Goal: Task Accomplishment & Management: Manage account settings

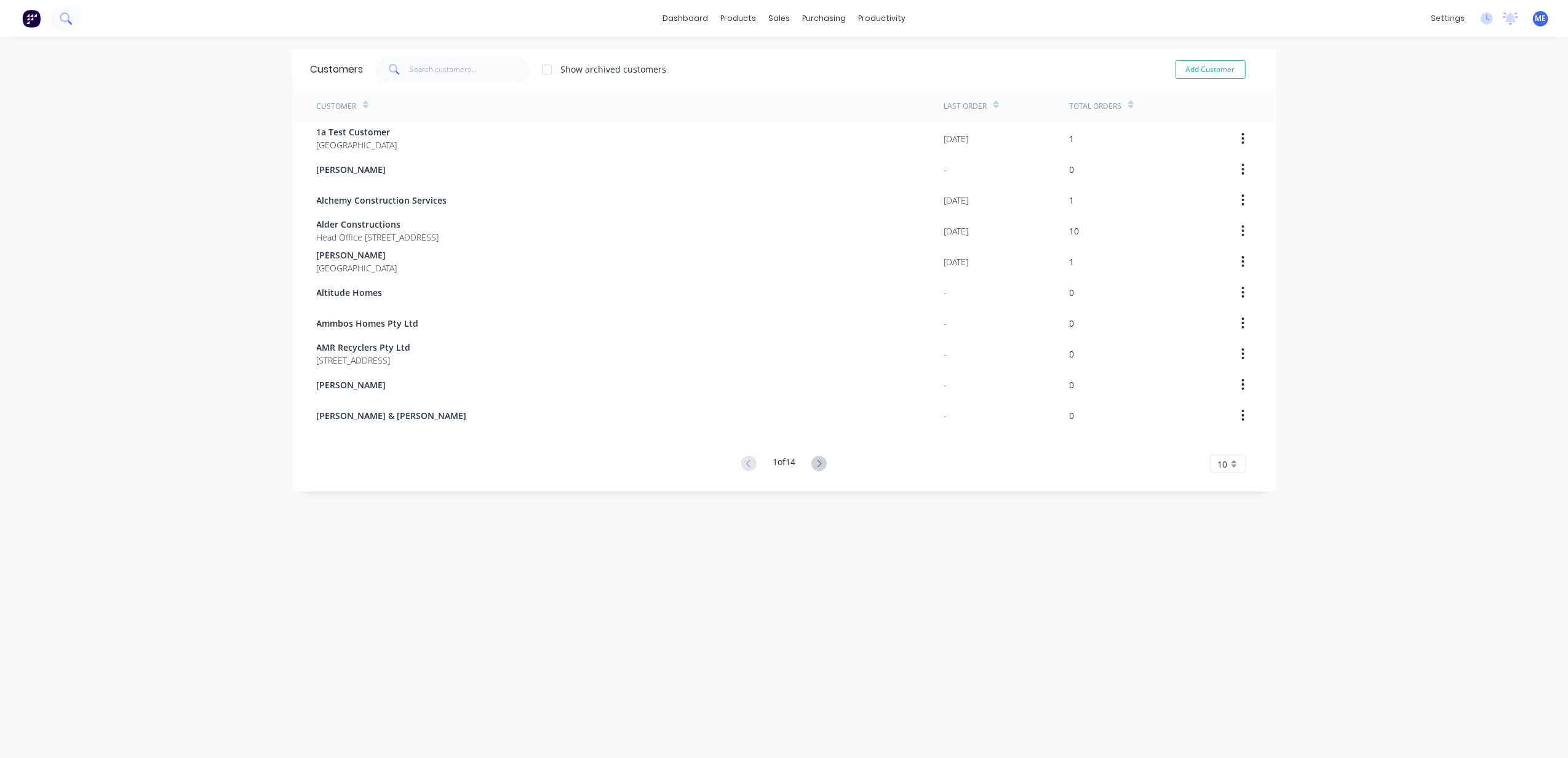
click at [74, 22] on button at bounding box center [65, 18] width 31 height 25
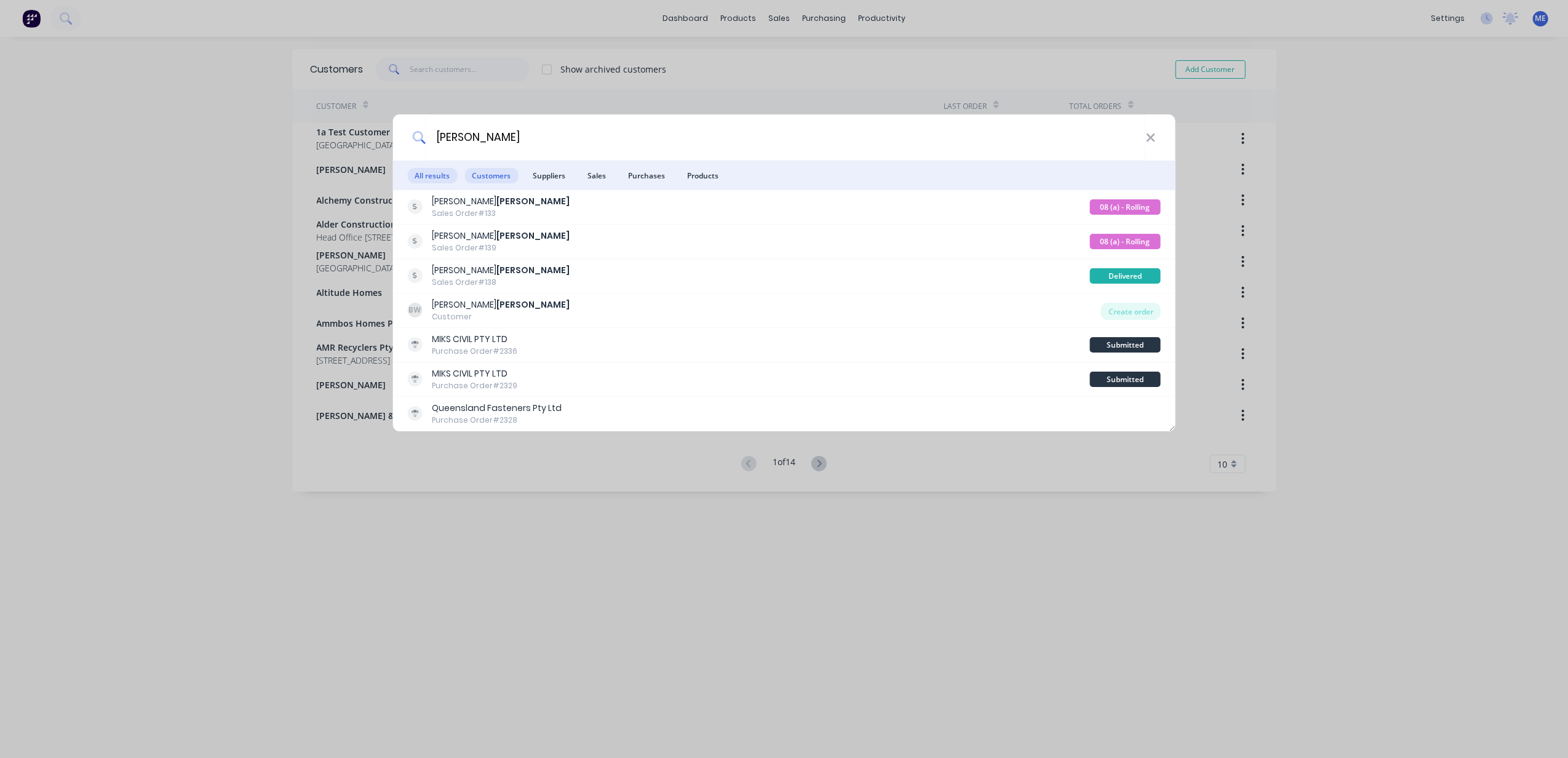
type input "[PERSON_NAME]"
click at [507, 175] on span "Customers" at bounding box center [492, 175] width 54 height 15
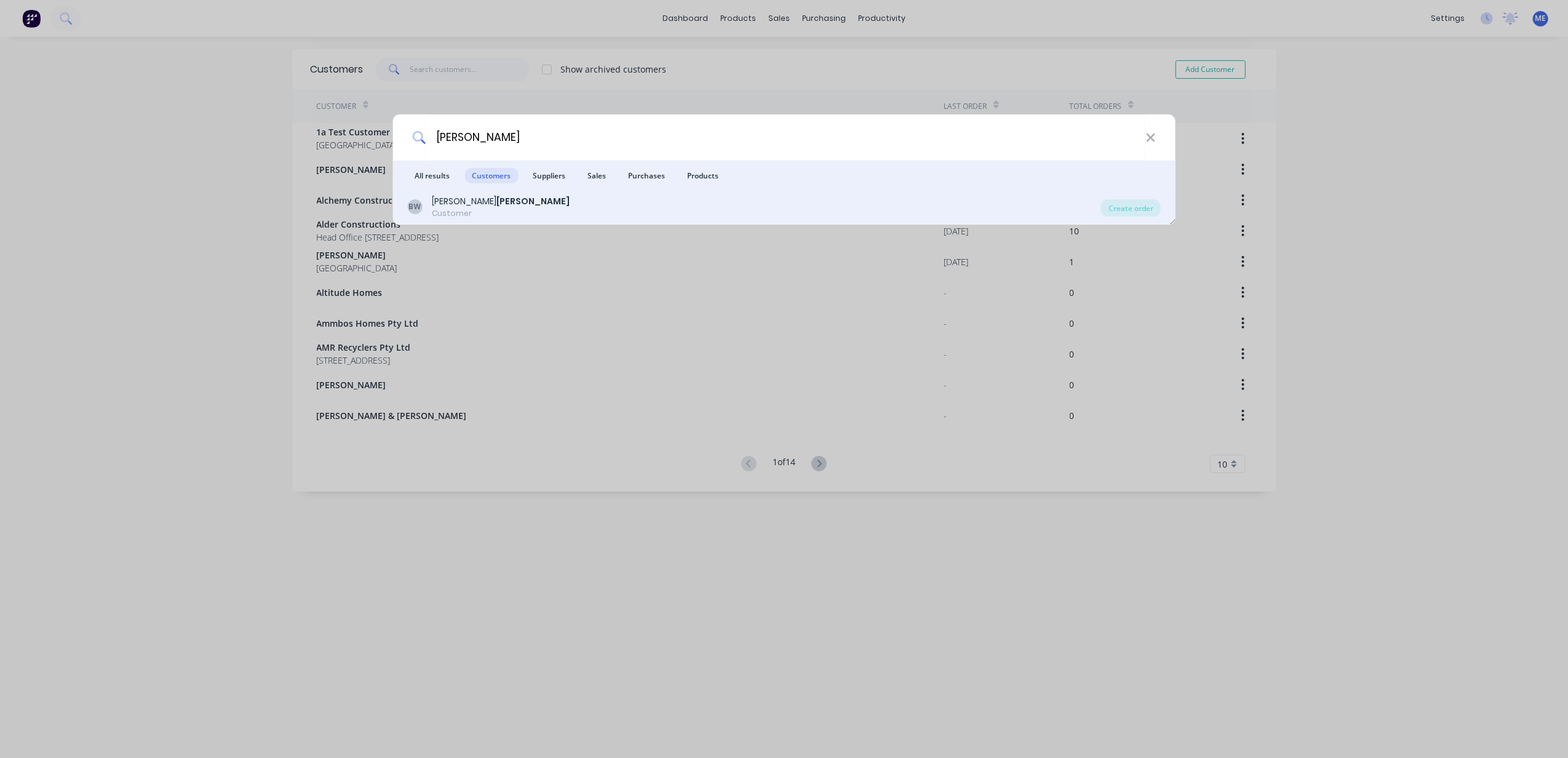
click at [488, 208] on div "Customer" at bounding box center [501, 213] width 138 height 11
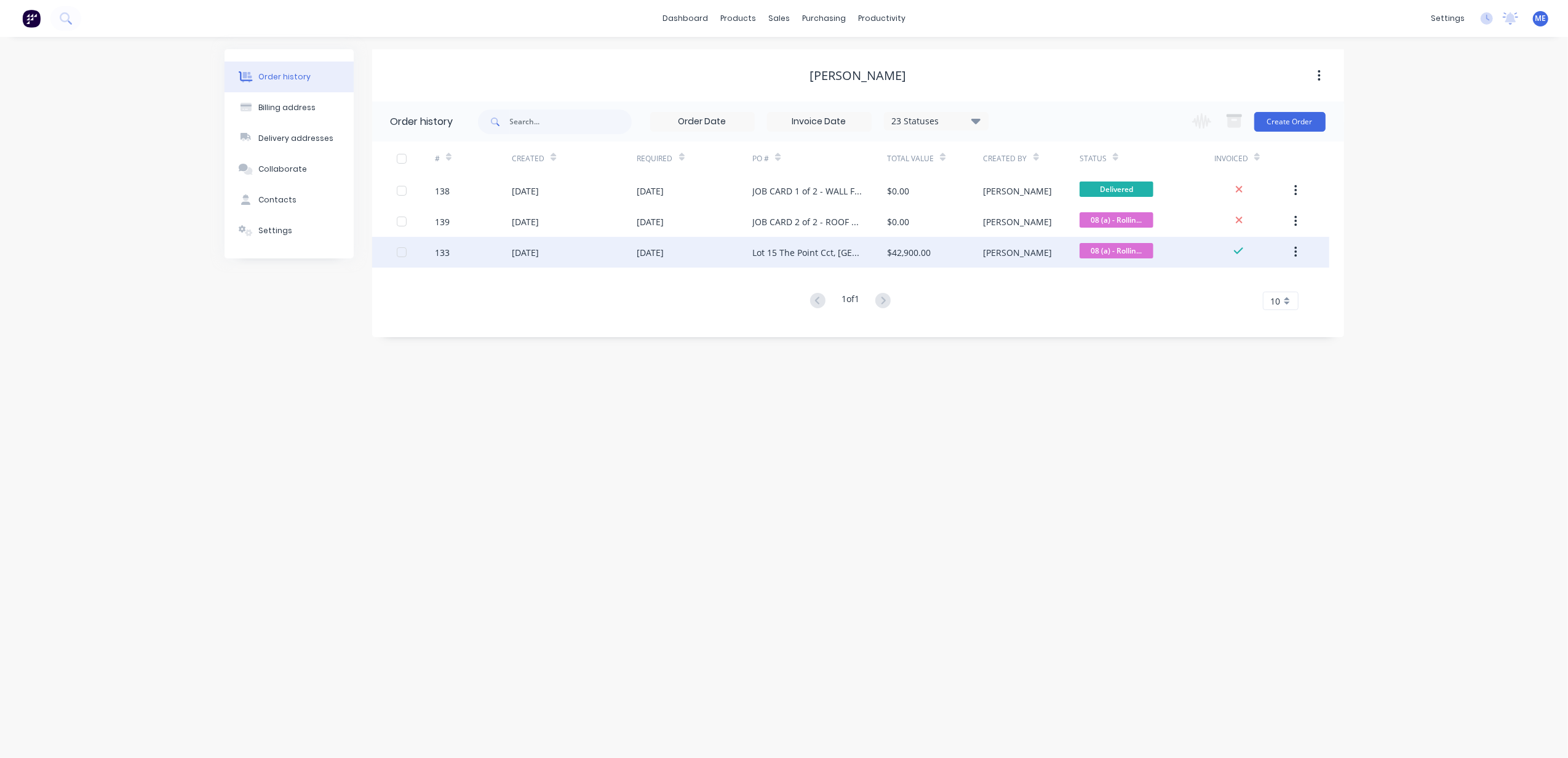
click at [638, 254] on div "[DATE]" at bounding box center [651, 252] width 27 height 13
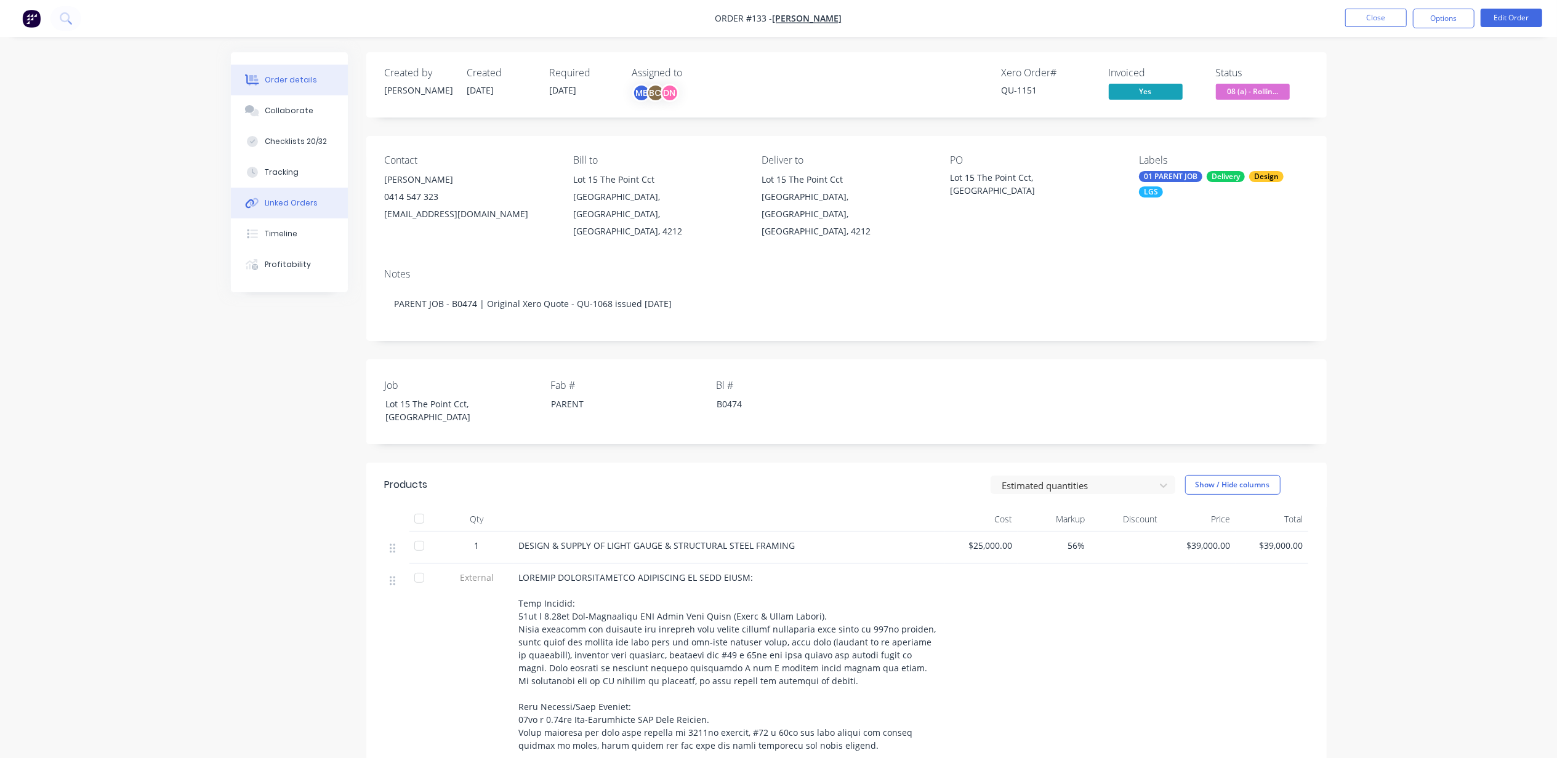
click at [299, 205] on div "Linked Orders" at bounding box center [291, 203] width 53 height 11
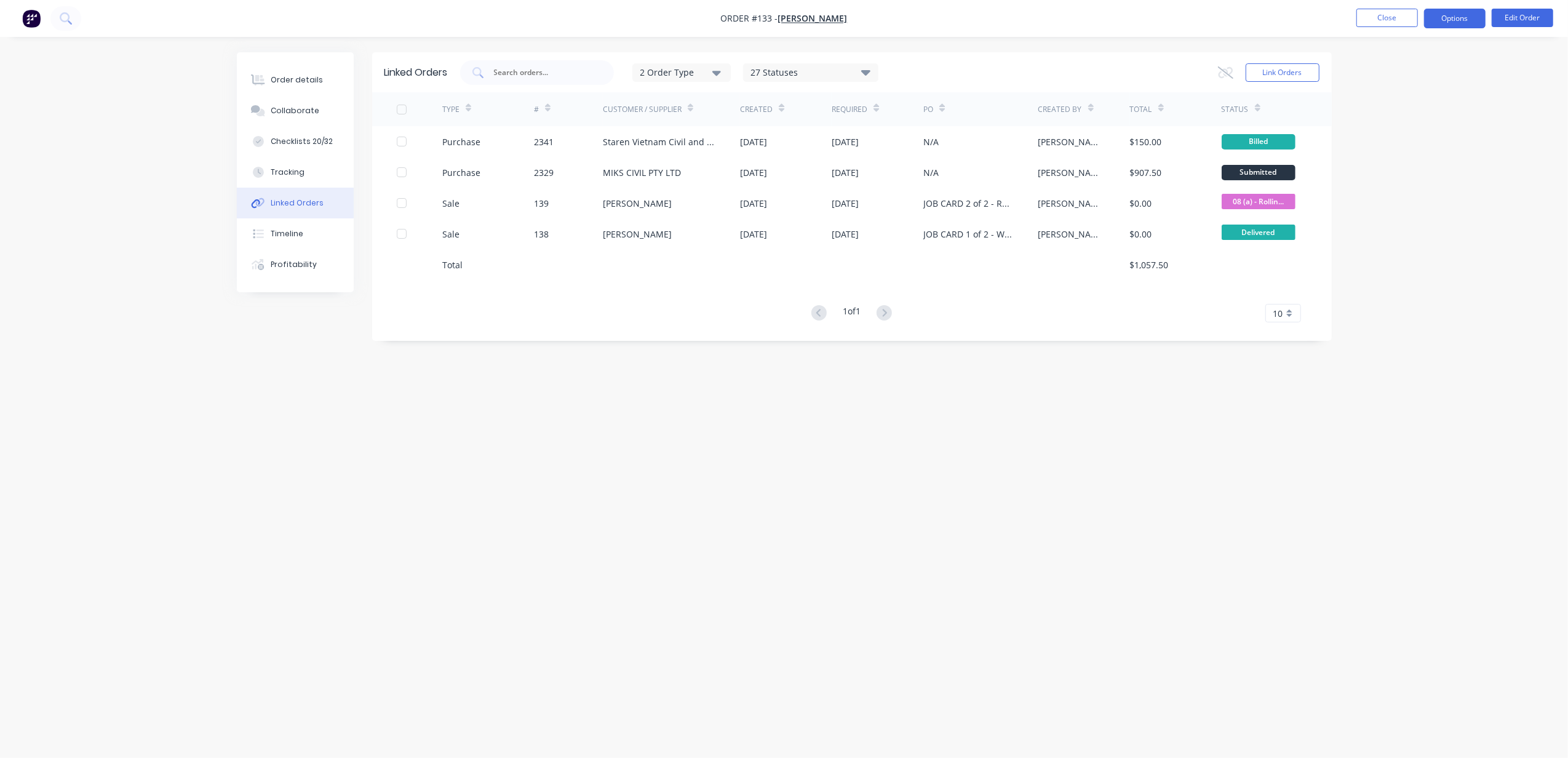
click at [1467, 18] on button "Options" at bounding box center [1455, 19] width 62 height 20
click at [1423, 222] on div "Purchase Products" at bounding box center [1417, 223] width 113 height 18
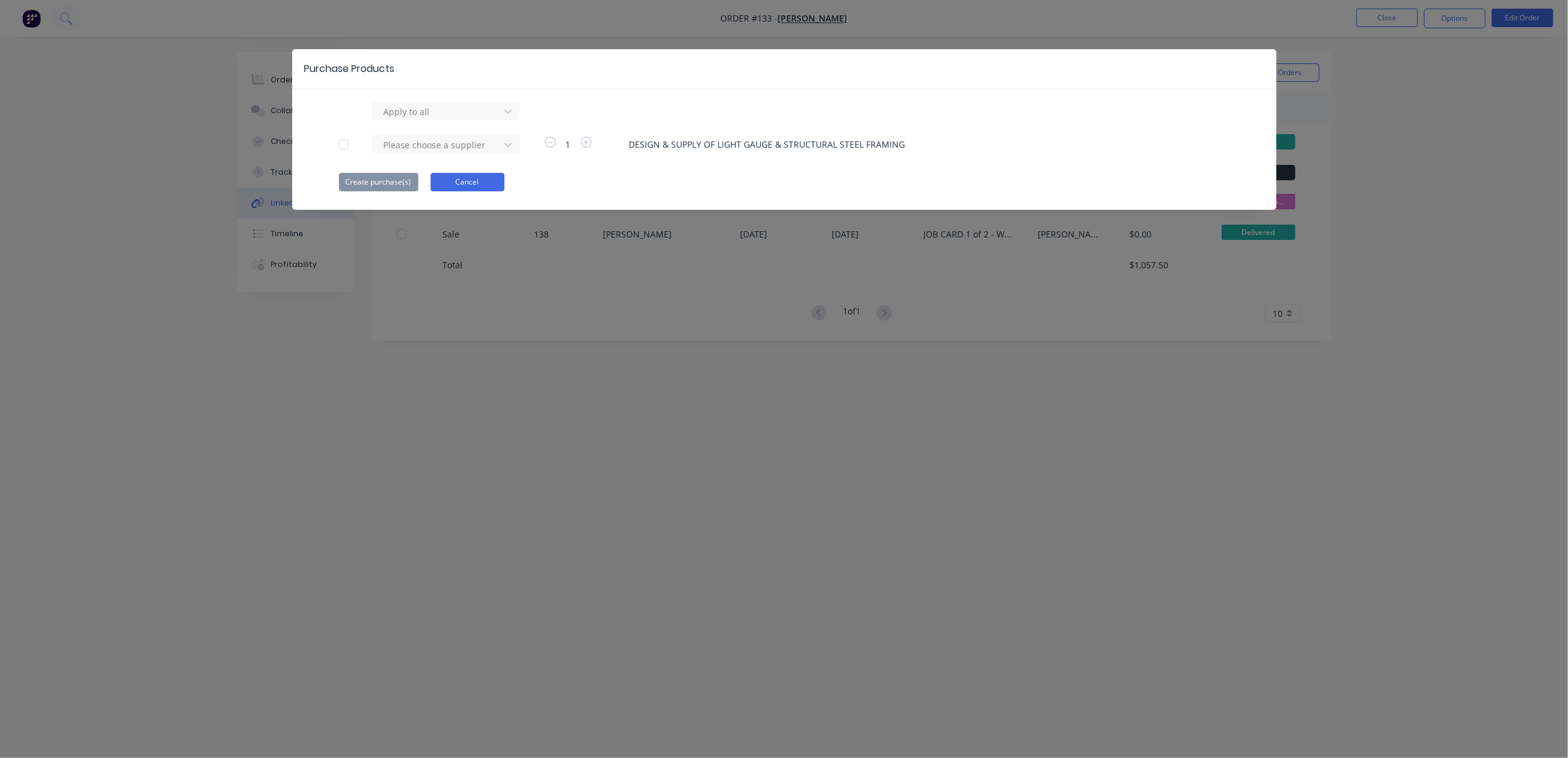
click at [486, 183] on button "Cancel" at bounding box center [468, 182] width 74 height 18
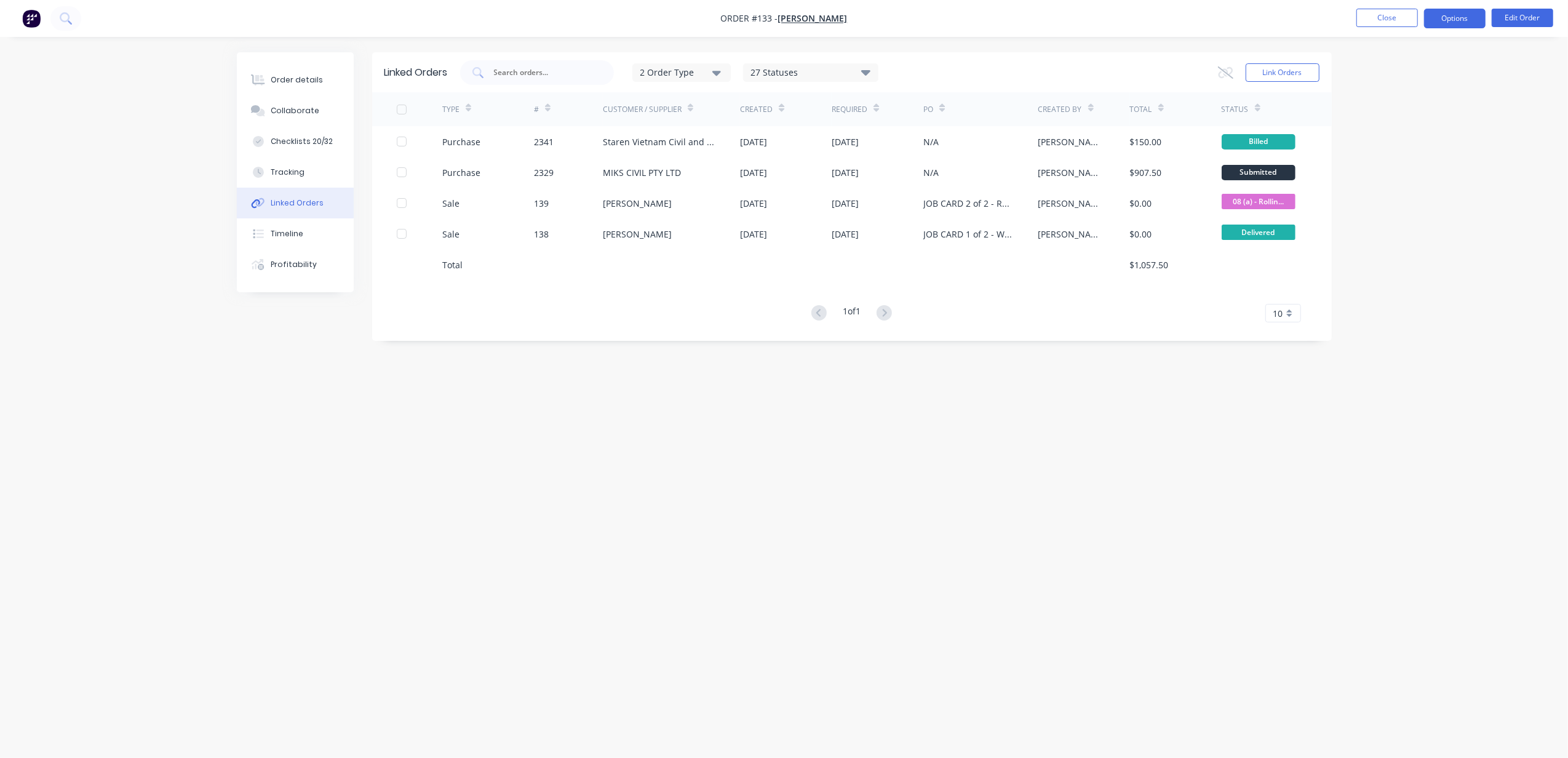
click at [1439, 17] on button "Options" at bounding box center [1455, 19] width 62 height 20
click at [856, 427] on div "Linked Orders 2 Order Type 27 Statuses Sales Order Status All Archived Draft Qu…" at bounding box center [784, 355] width 1095 height 607
click at [1376, 15] on button "Close" at bounding box center [1387, 18] width 62 height 18
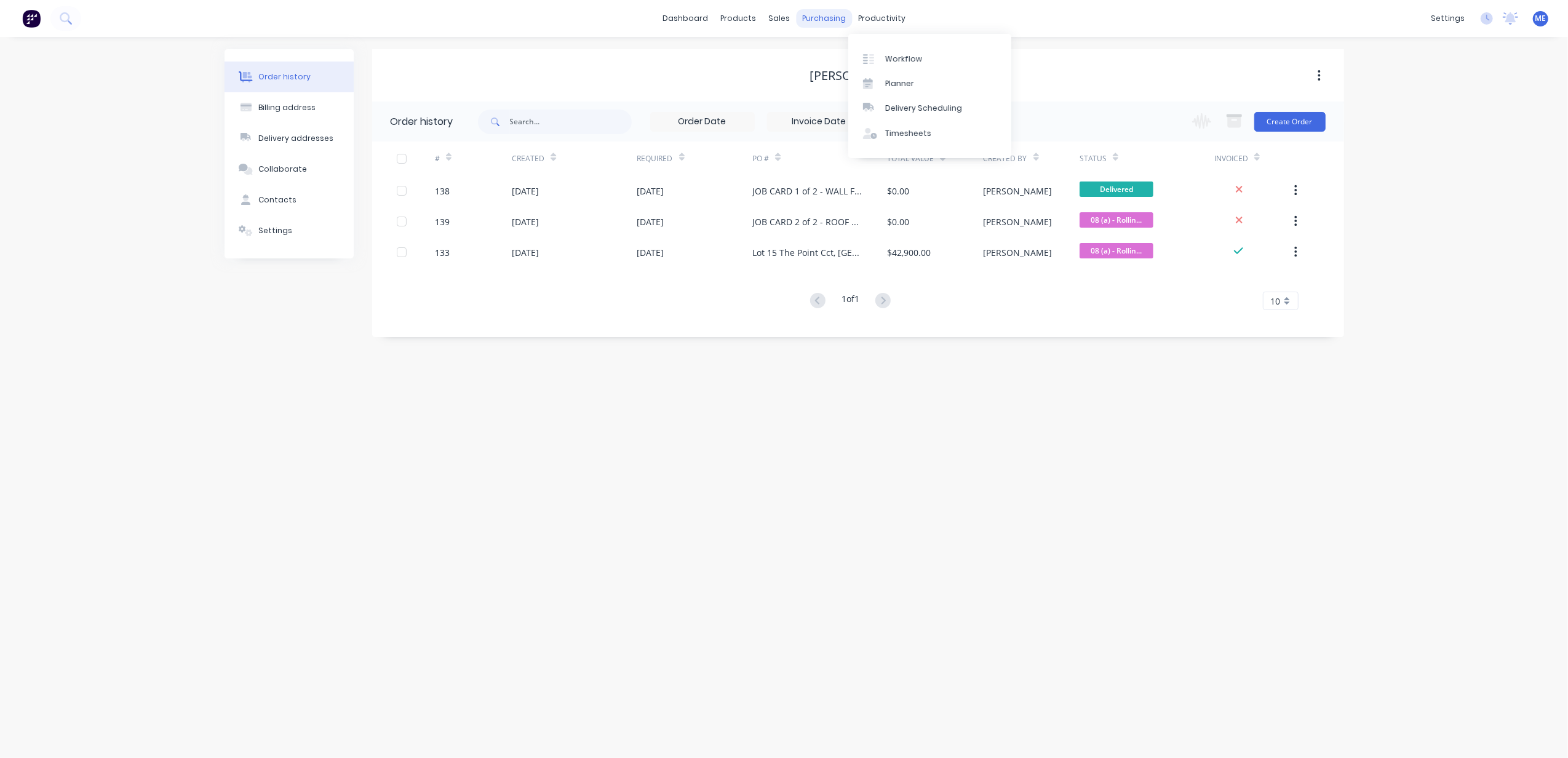
click at [802, 20] on div "purchasing" at bounding box center [823, 18] width 56 height 18
click at [857, 55] on div "Purchase Orders" at bounding box center [863, 59] width 65 height 11
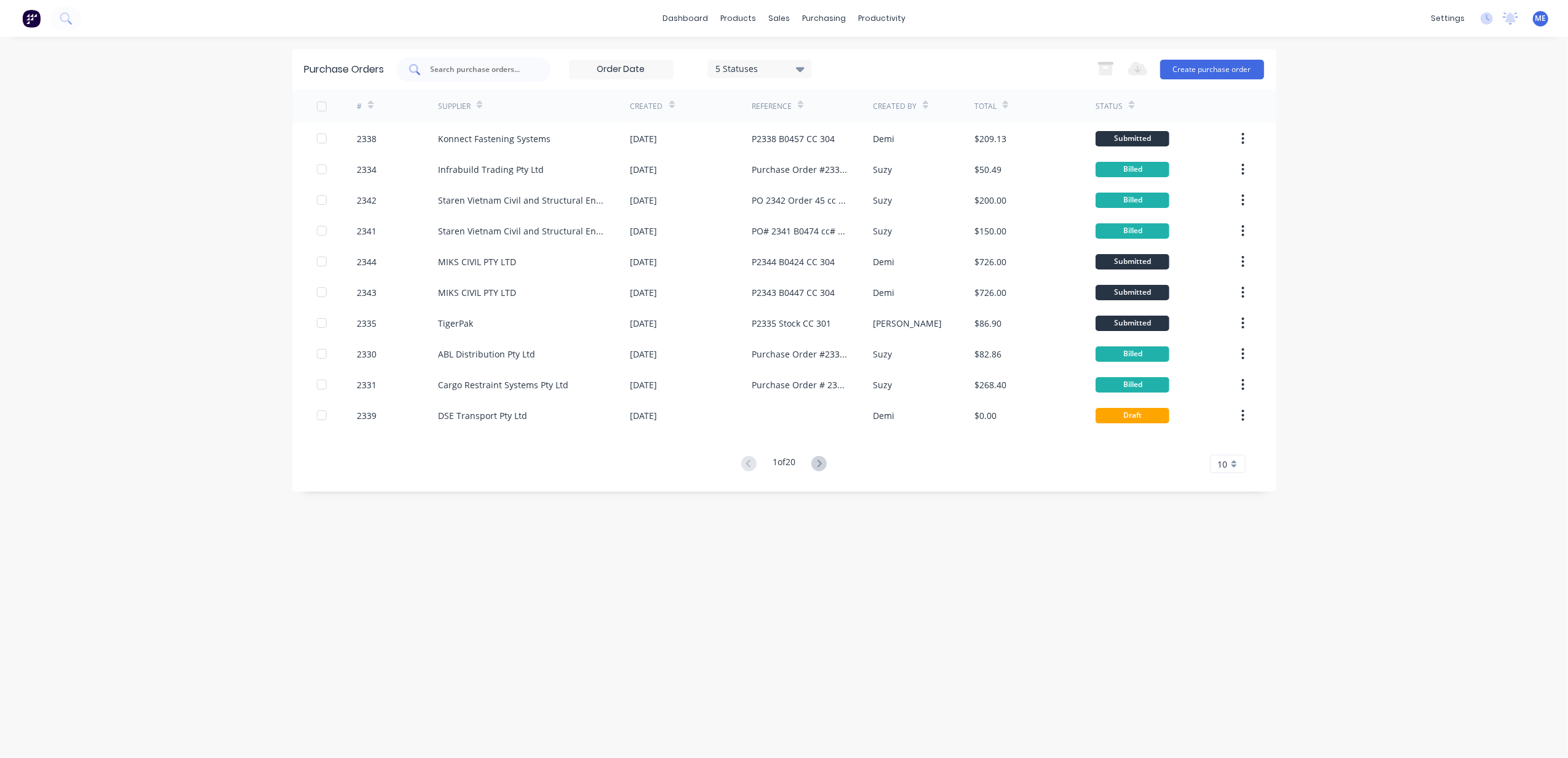
click at [463, 68] on input "text" at bounding box center [481, 69] width 102 height 12
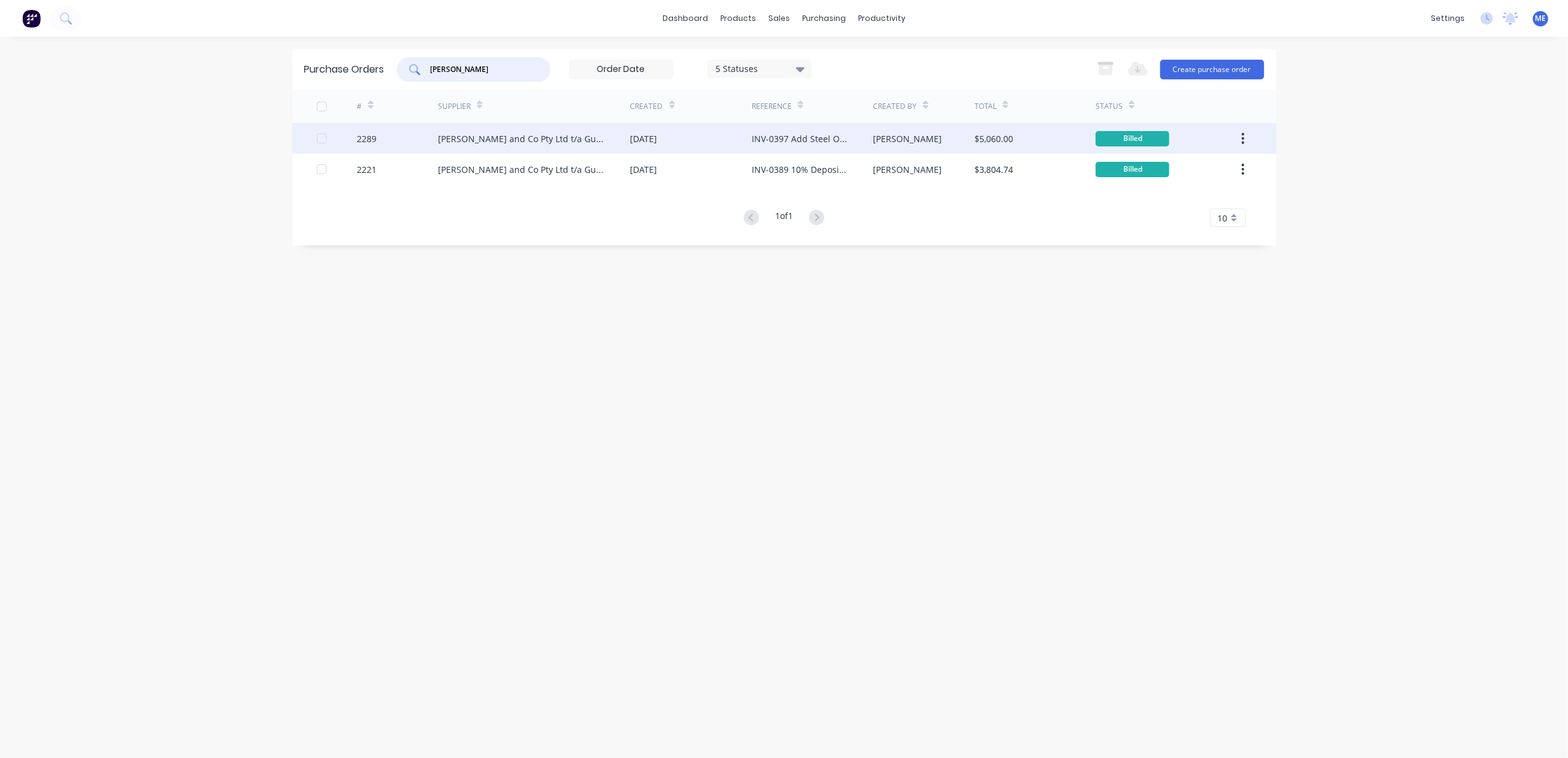
type input "[PERSON_NAME]"
click at [538, 137] on div "[PERSON_NAME] and Co Pty Ltd t/a Guerilla Steel" at bounding box center [522, 138] width 168 height 13
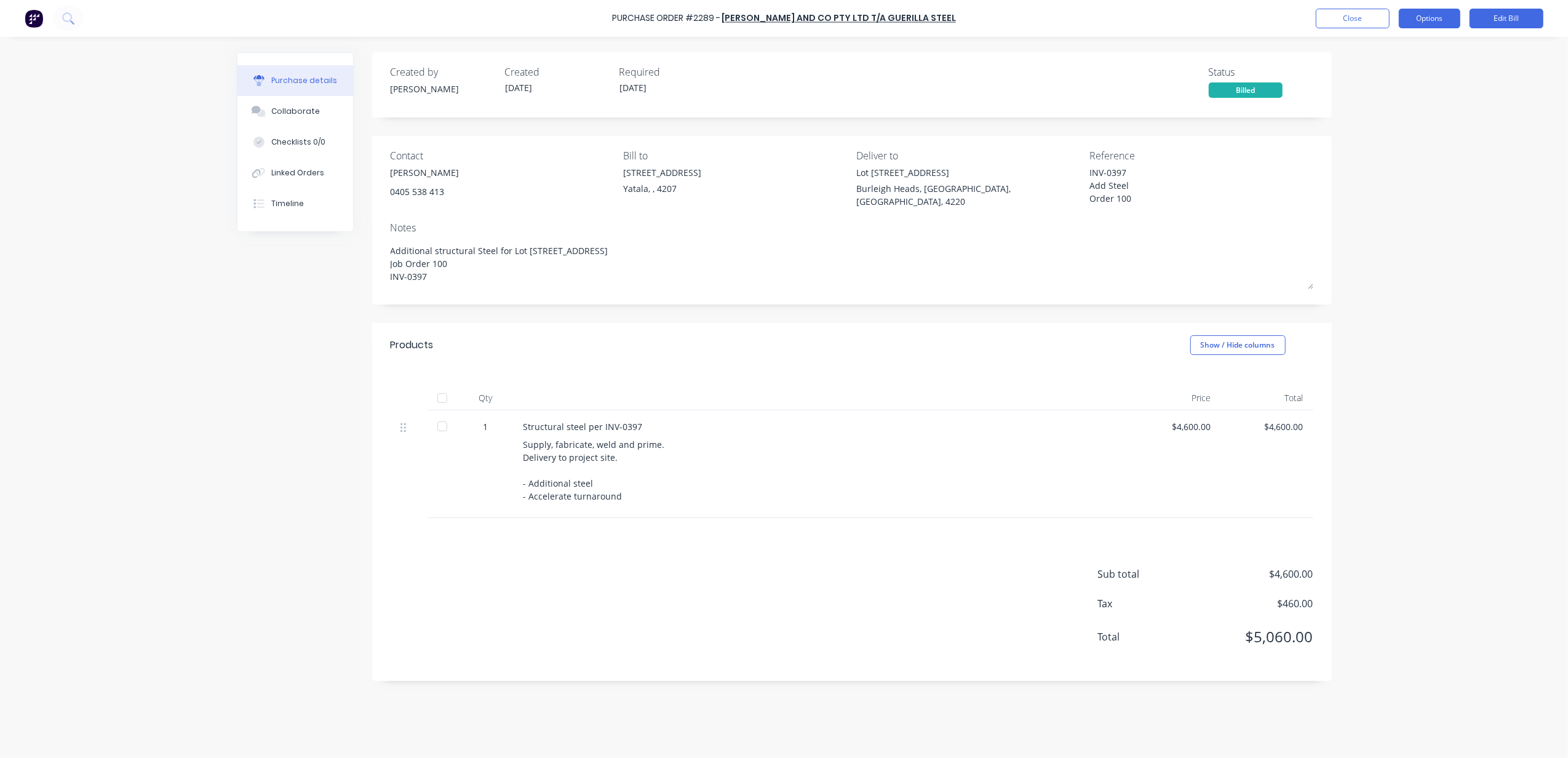
click at [1445, 12] on button "Options" at bounding box center [1430, 19] width 62 height 20
click at [1431, 138] on div "Duplicate" at bounding box center [1401, 130] width 95 height 18
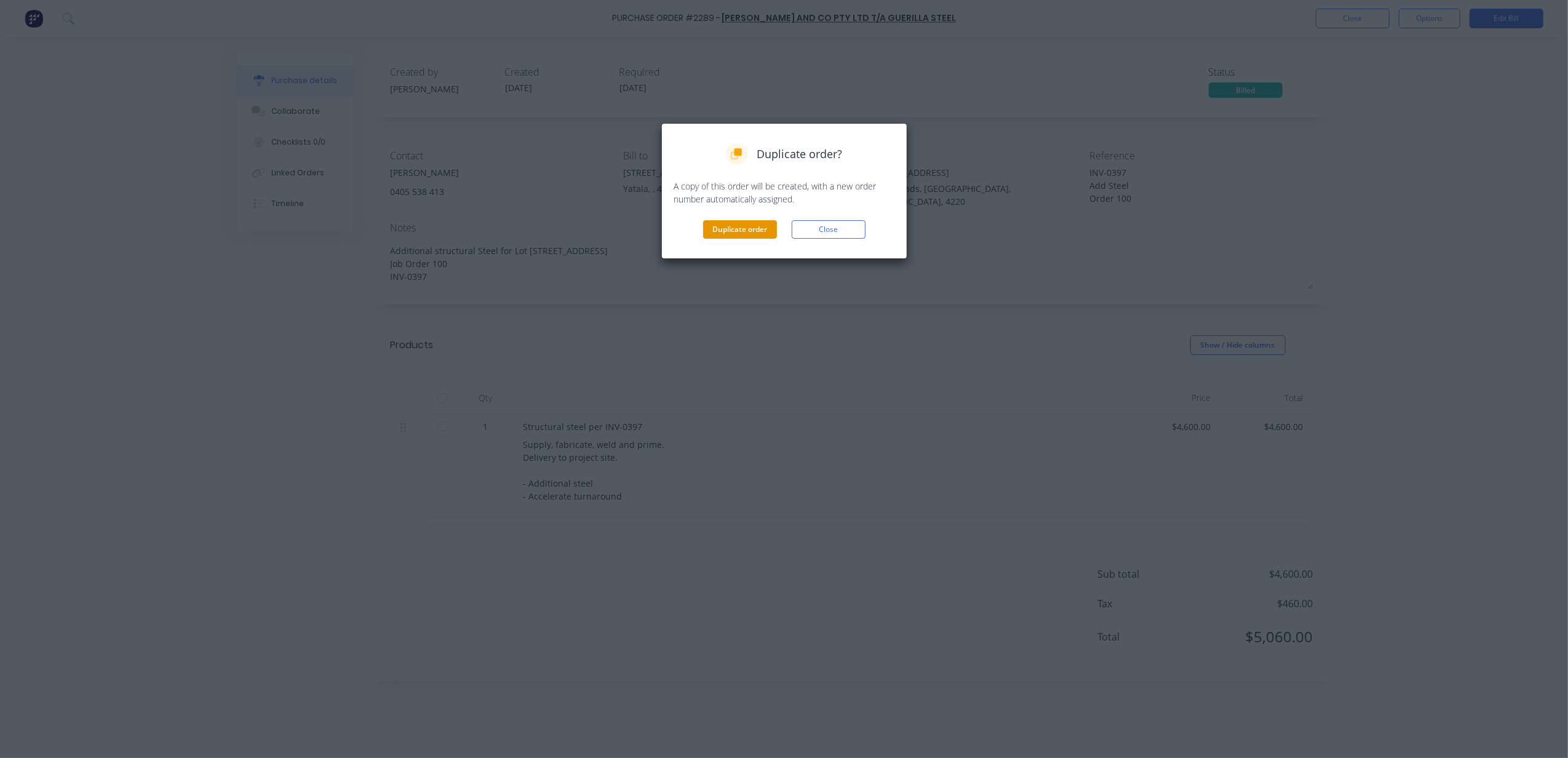
click at [764, 226] on button "Duplicate order" at bounding box center [740, 229] width 74 height 18
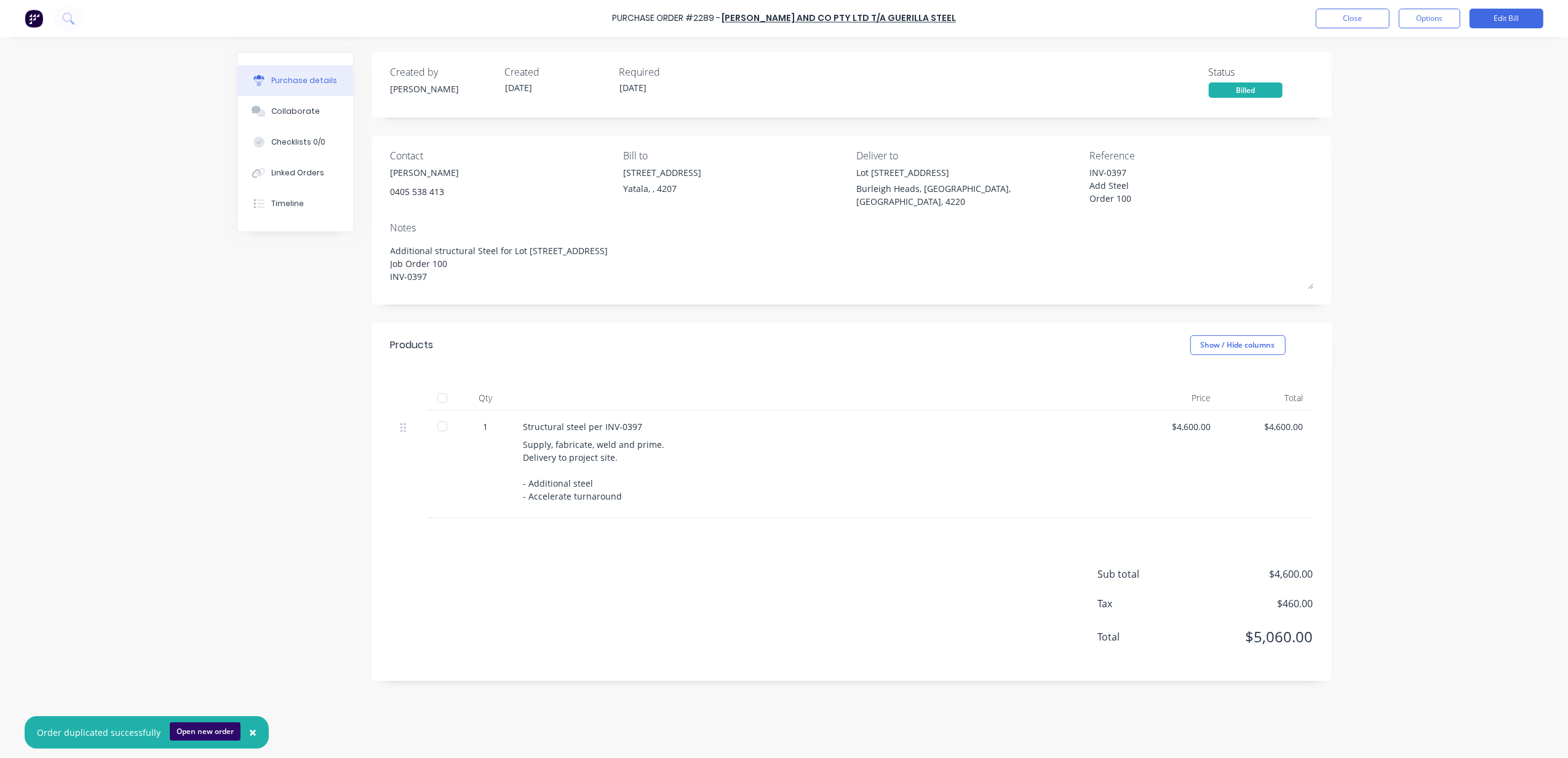
click at [212, 734] on button "Open new order" at bounding box center [205, 732] width 71 height 18
type textarea "x"
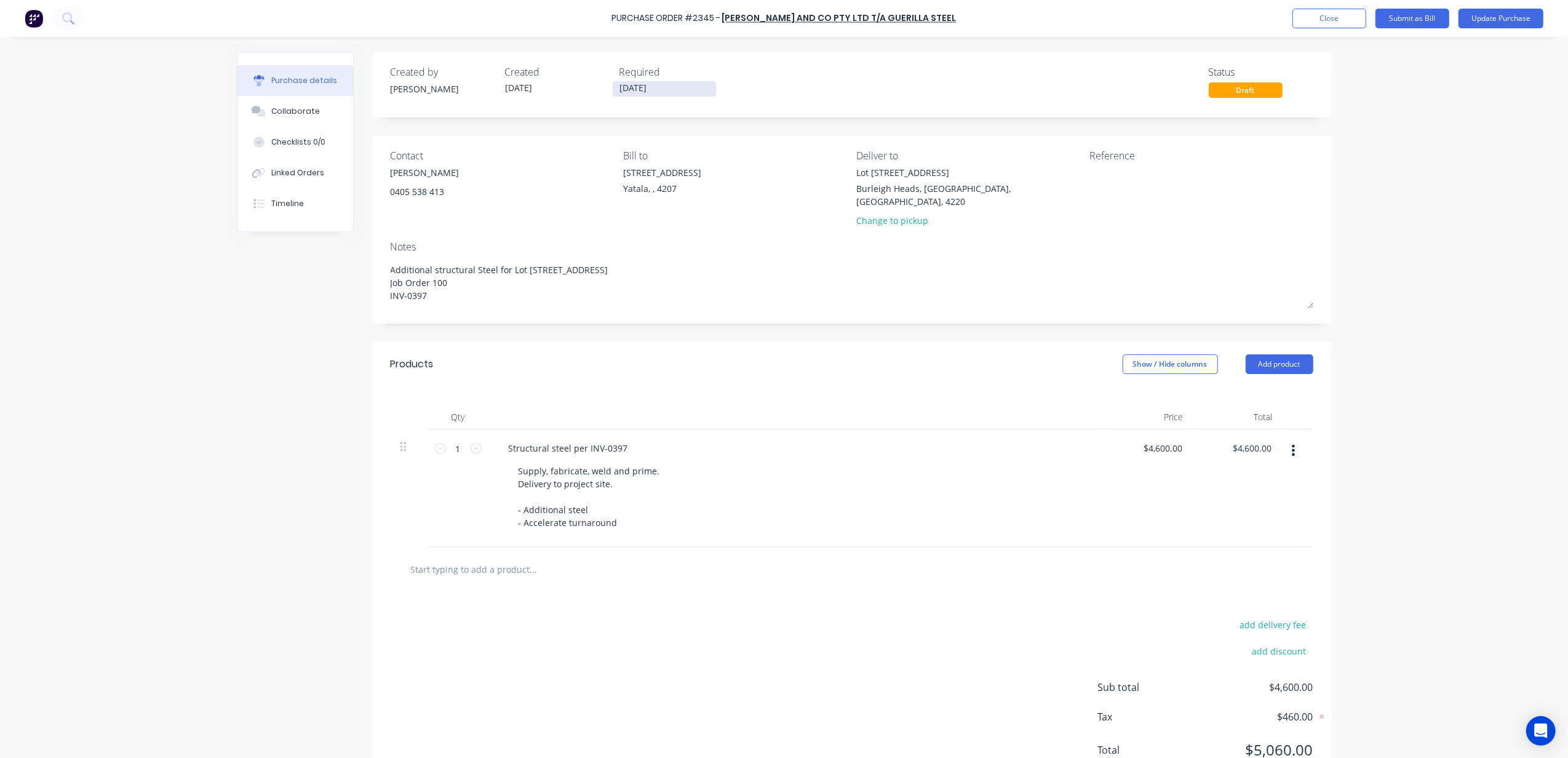
click at [655, 90] on input "[DATE]" at bounding box center [664, 88] width 103 height 15
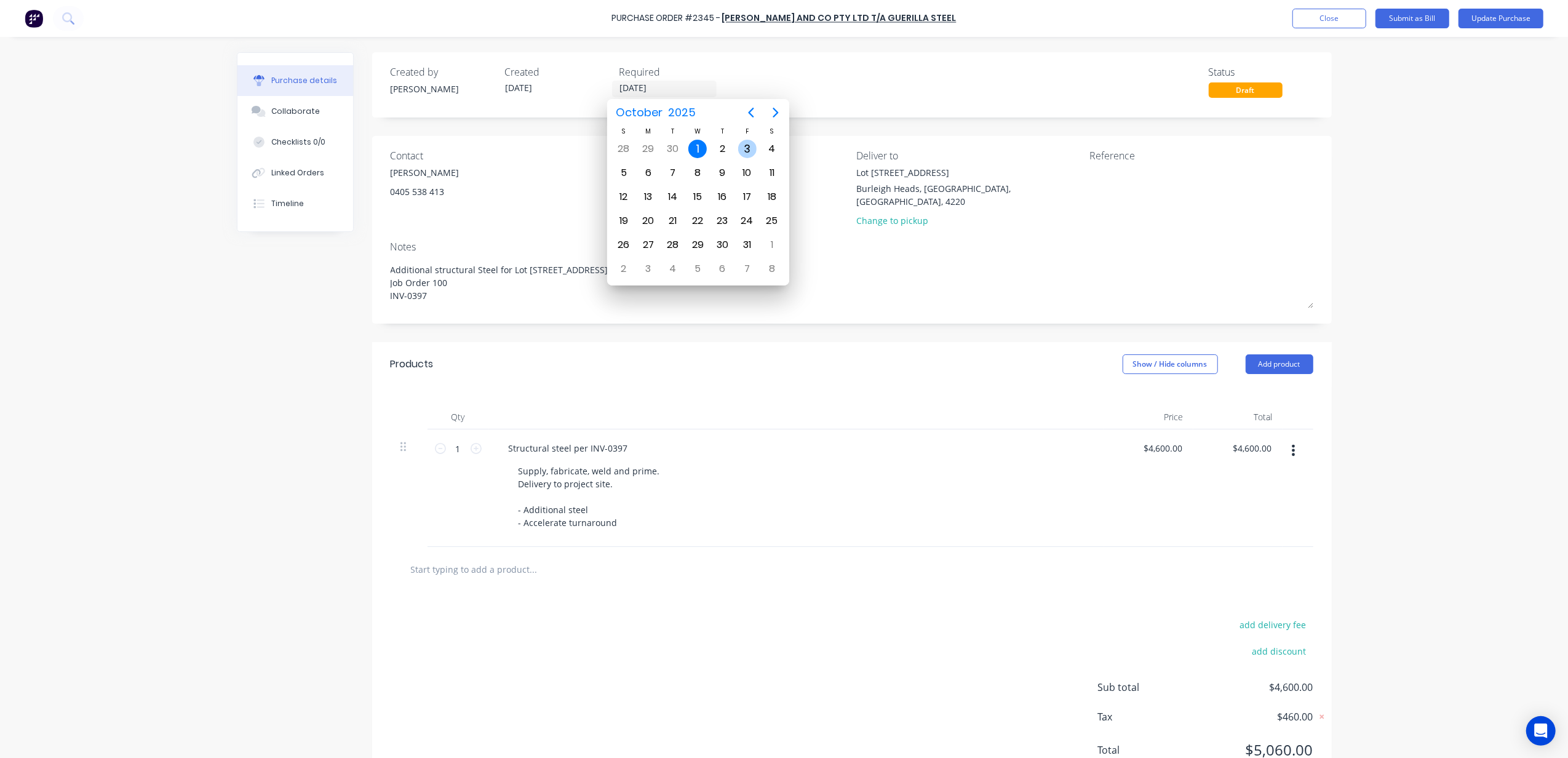
click at [751, 151] on div "3" at bounding box center [748, 149] width 18 height 18
type textarea "x"
type input "[DATE]"
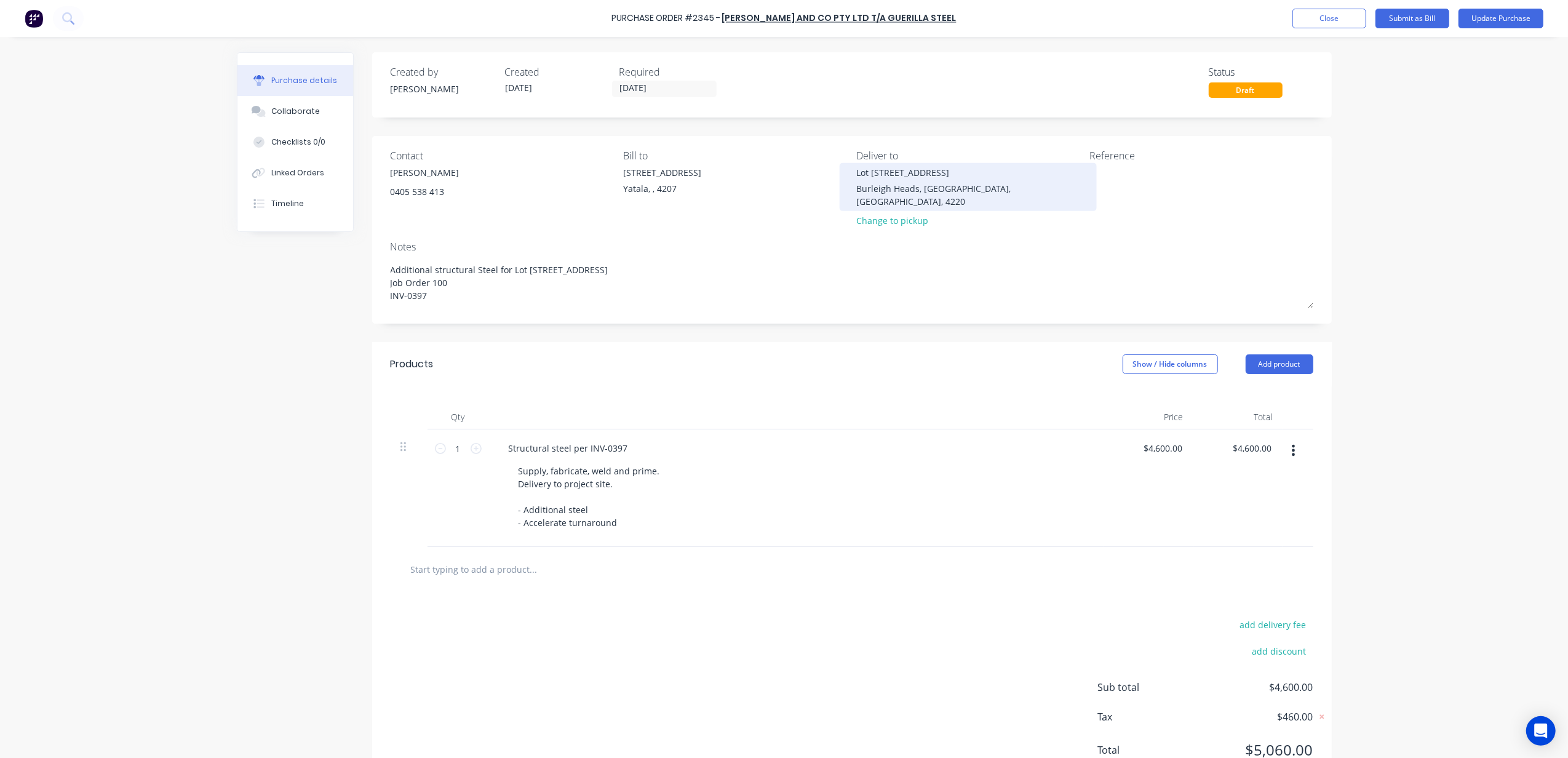
click at [886, 176] on div "Lot [STREET_ADDRESS]" at bounding box center [968, 172] width 224 height 13
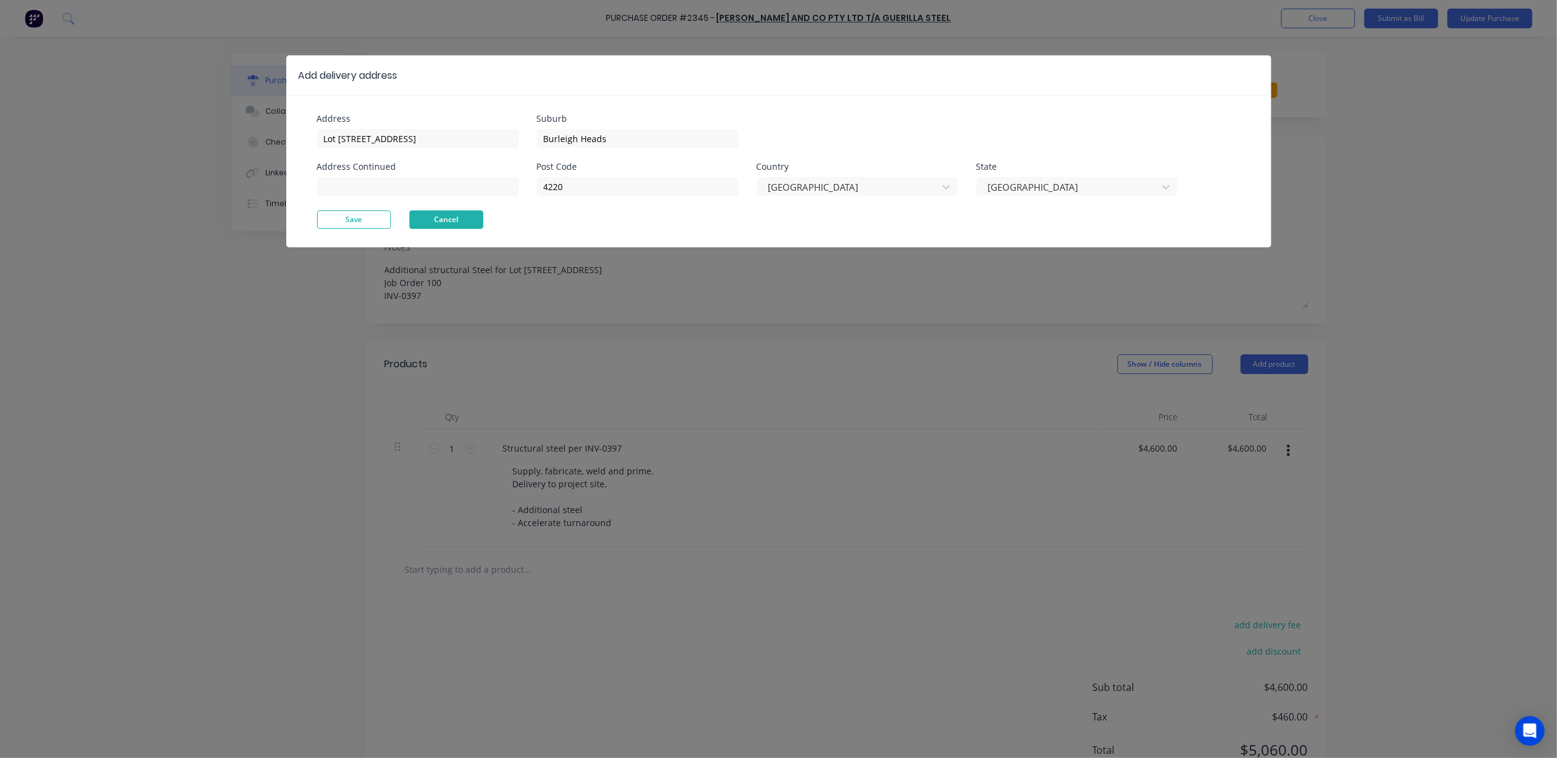
click at [441, 219] on button "Cancel" at bounding box center [446, 219] width 74 height 18
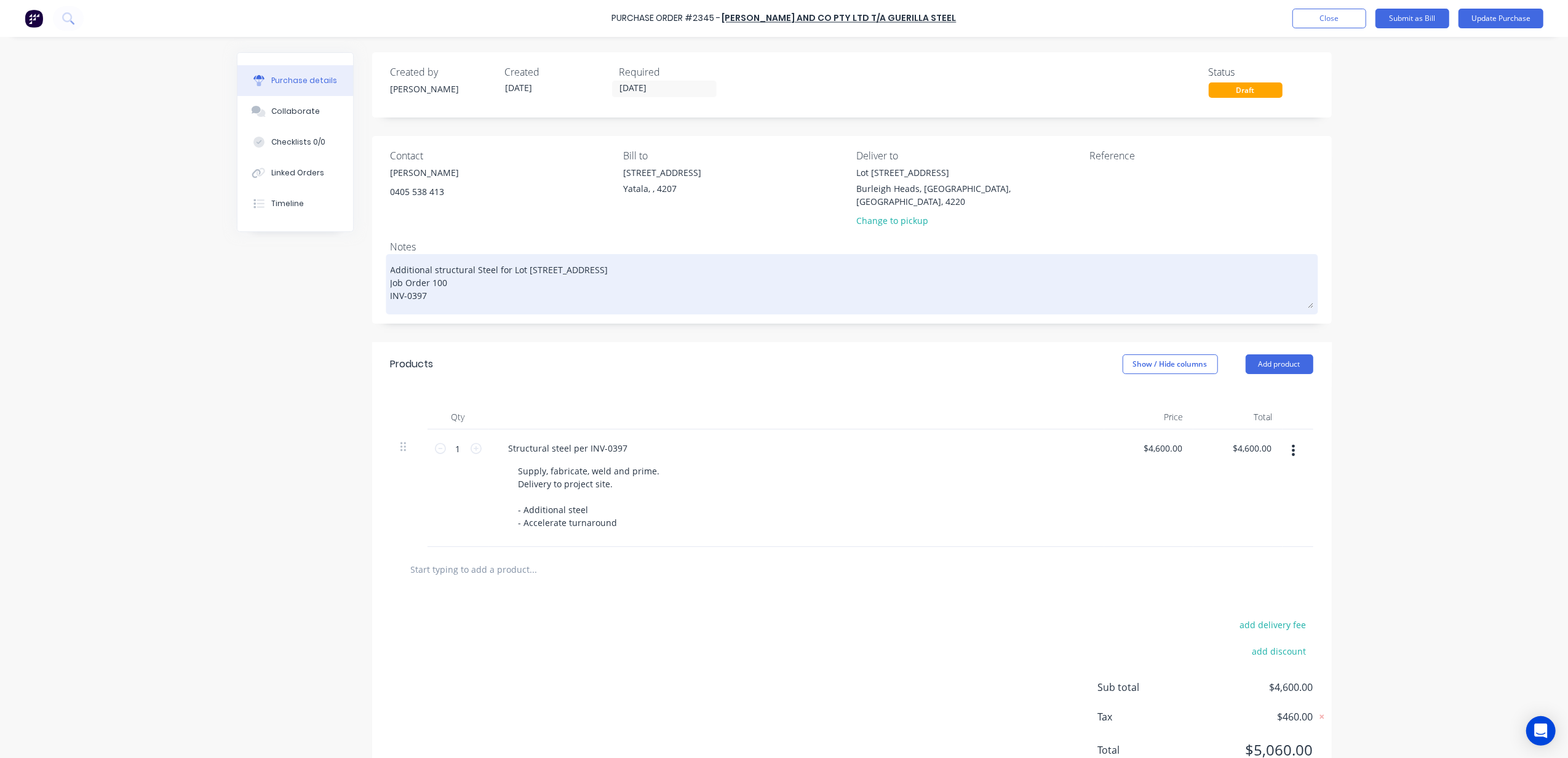
click at [429, 263] on textarea "Additional structural Steel for Lot [STREET_ADDRESS] Job Order 100 INV-0397" at bounding box center [851, 282] width 922 height 51
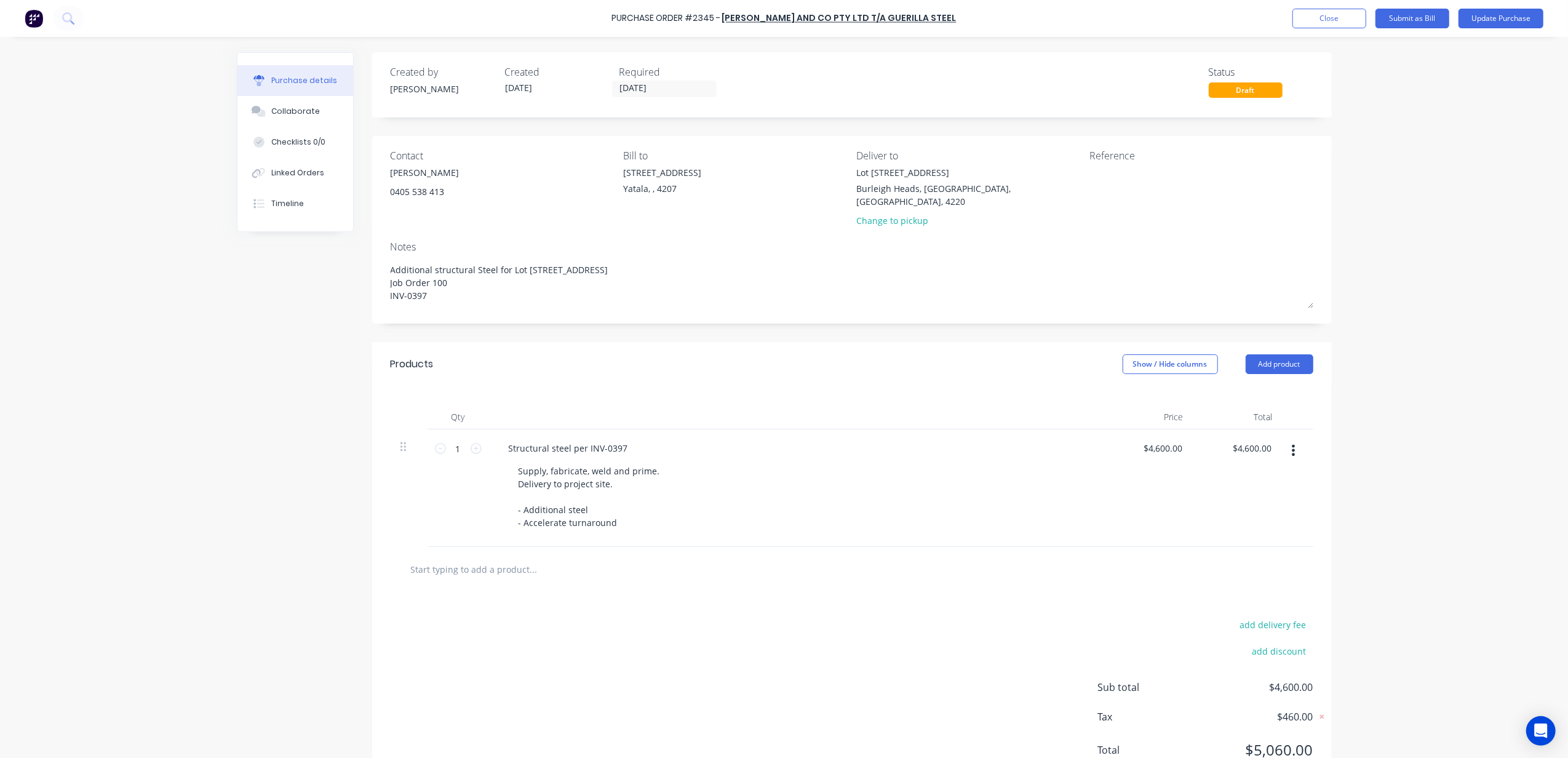
drag, startPoint x: 435, startPoint y: 286, endPoint x: 350, endPoint y: 250, distance: 92.3
click at [350, 250] on div "Created by [PERSON_NAME] Created [DATE] Required [DATE] Status Draft Contact [P…" at bounding box center [784, 423] width 1095 height 742
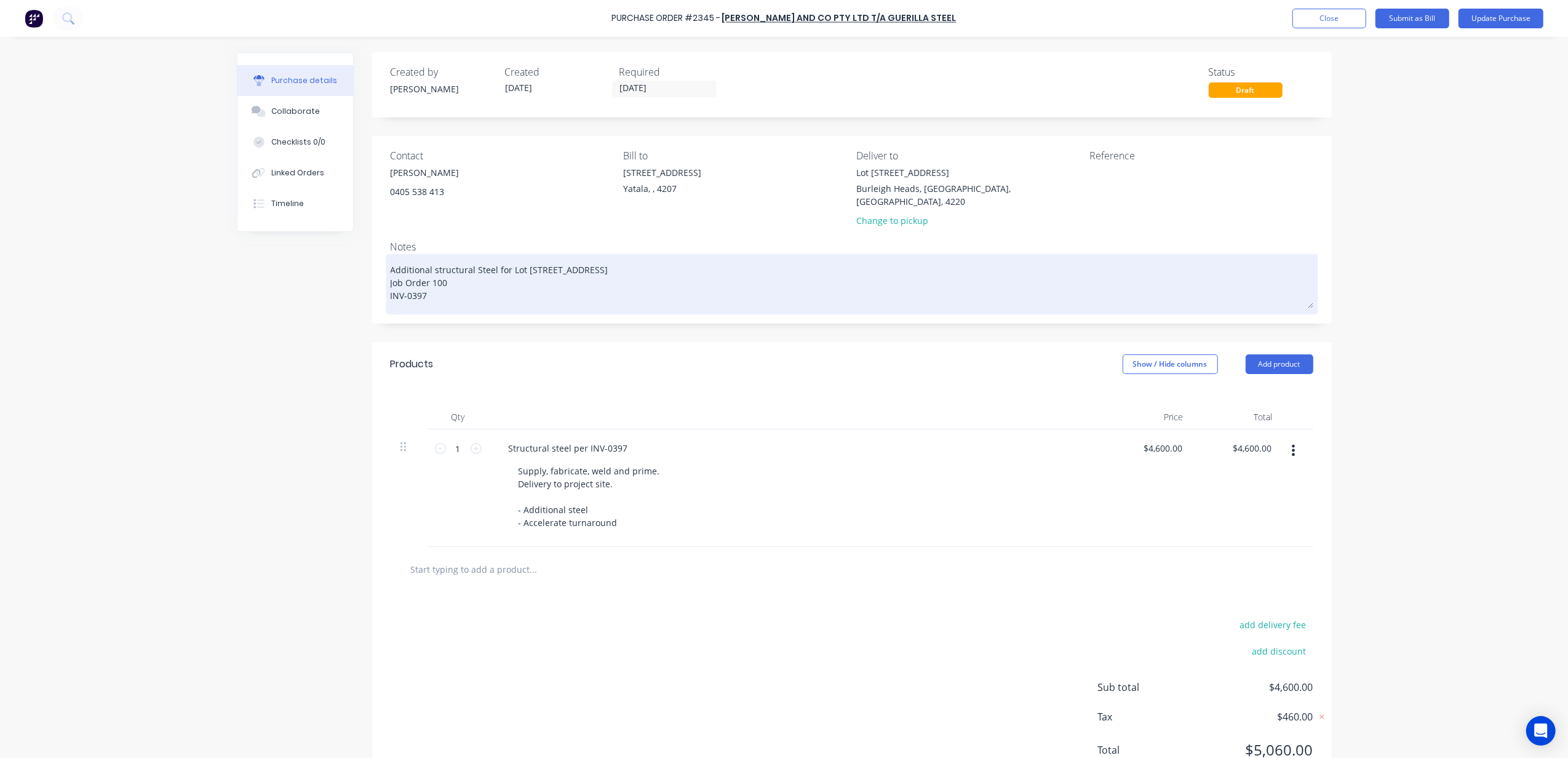
type textarea "x"
type textarea "O"
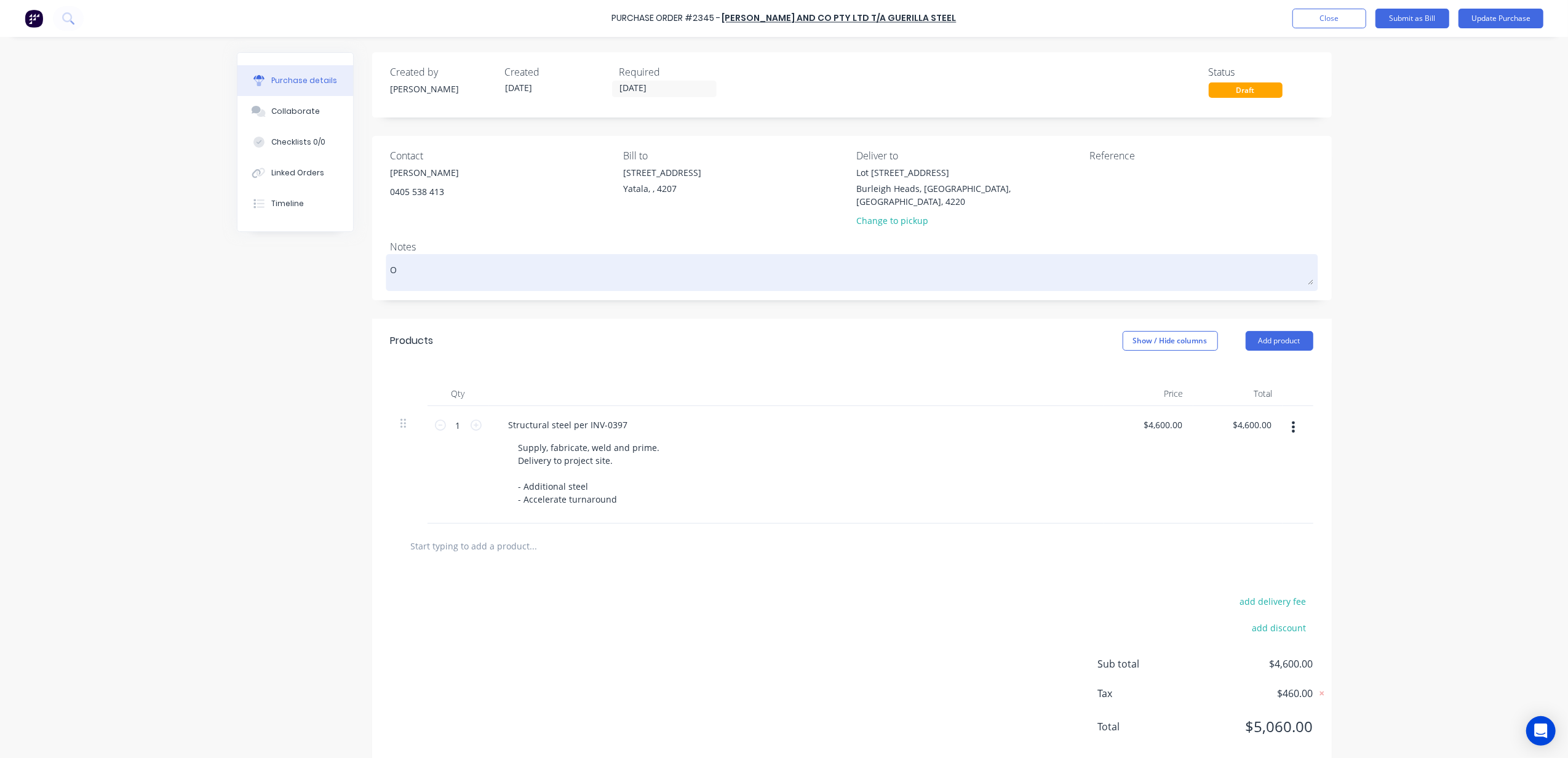
type textarea "x"
type textarea "OR"
type textarea "x"
type textarea "ORD"
type textarea "x"
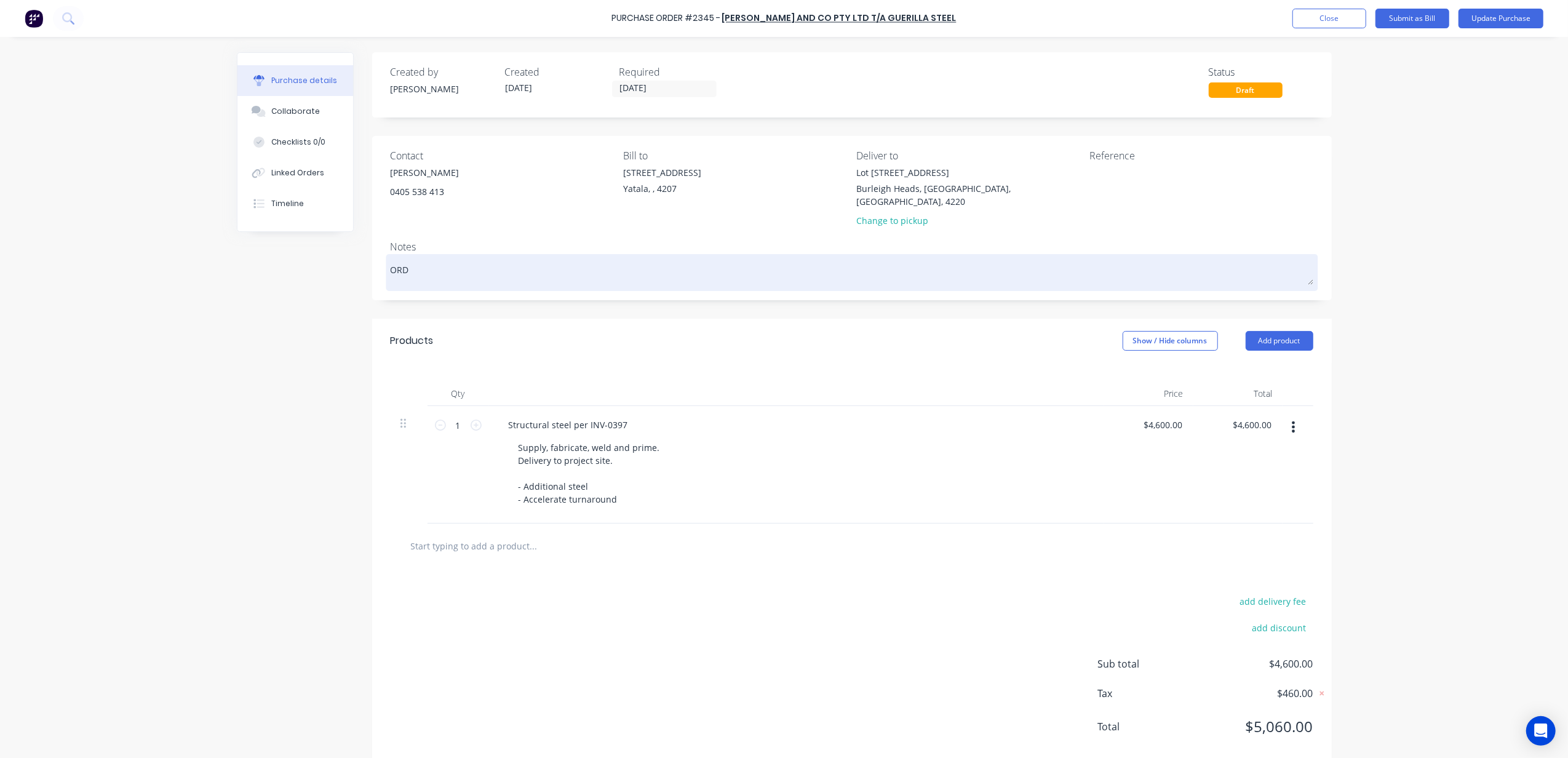
type textarea "ORDE"
type textarea "x"
type textarea "ORDER"
type textarea "x"
type textarea "ORDER"
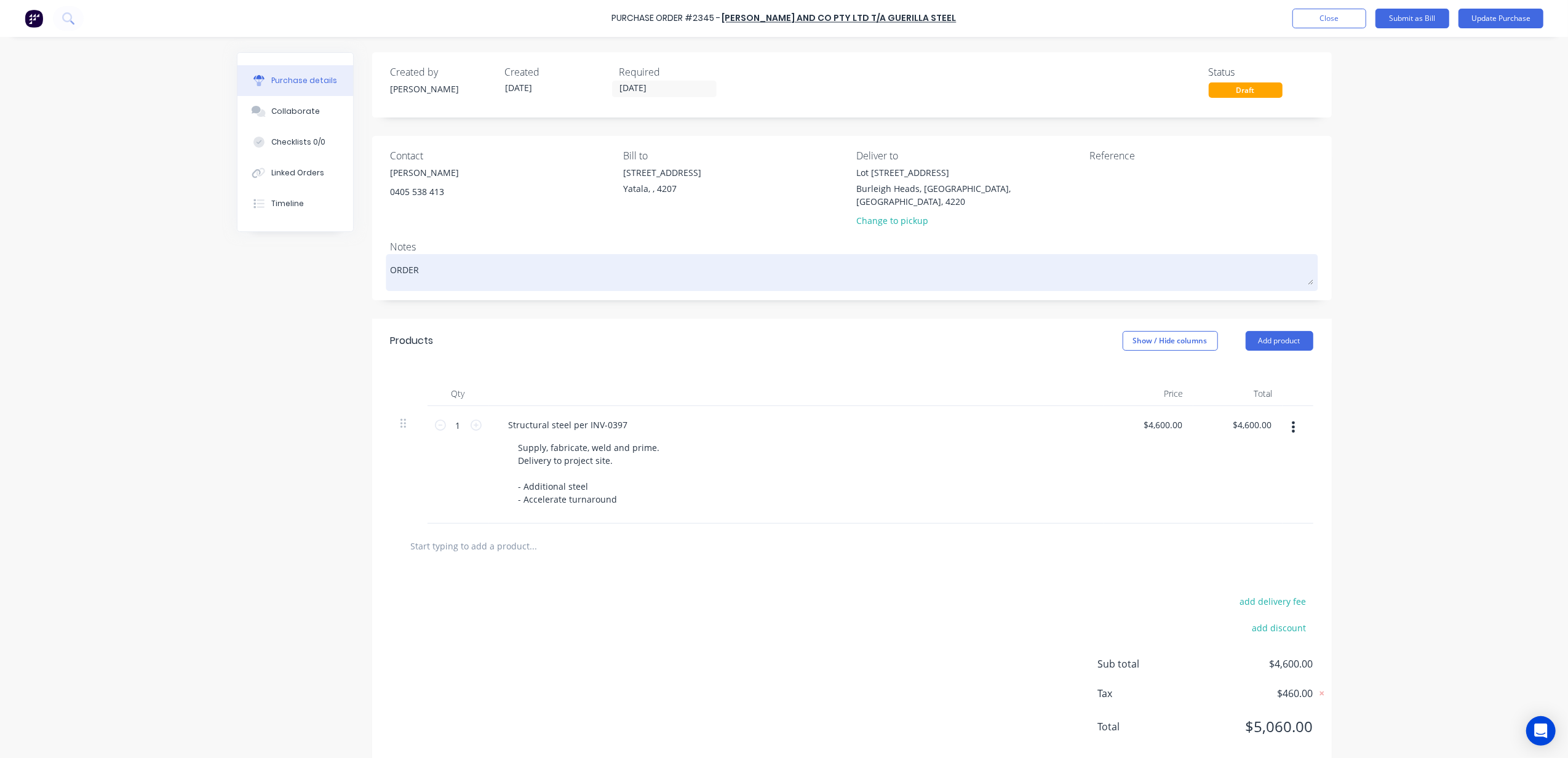
type textarea "x"
type textarea "ORDER 1"
type textarea "x"
type textarea "ORDER 13"
type textarea "x"
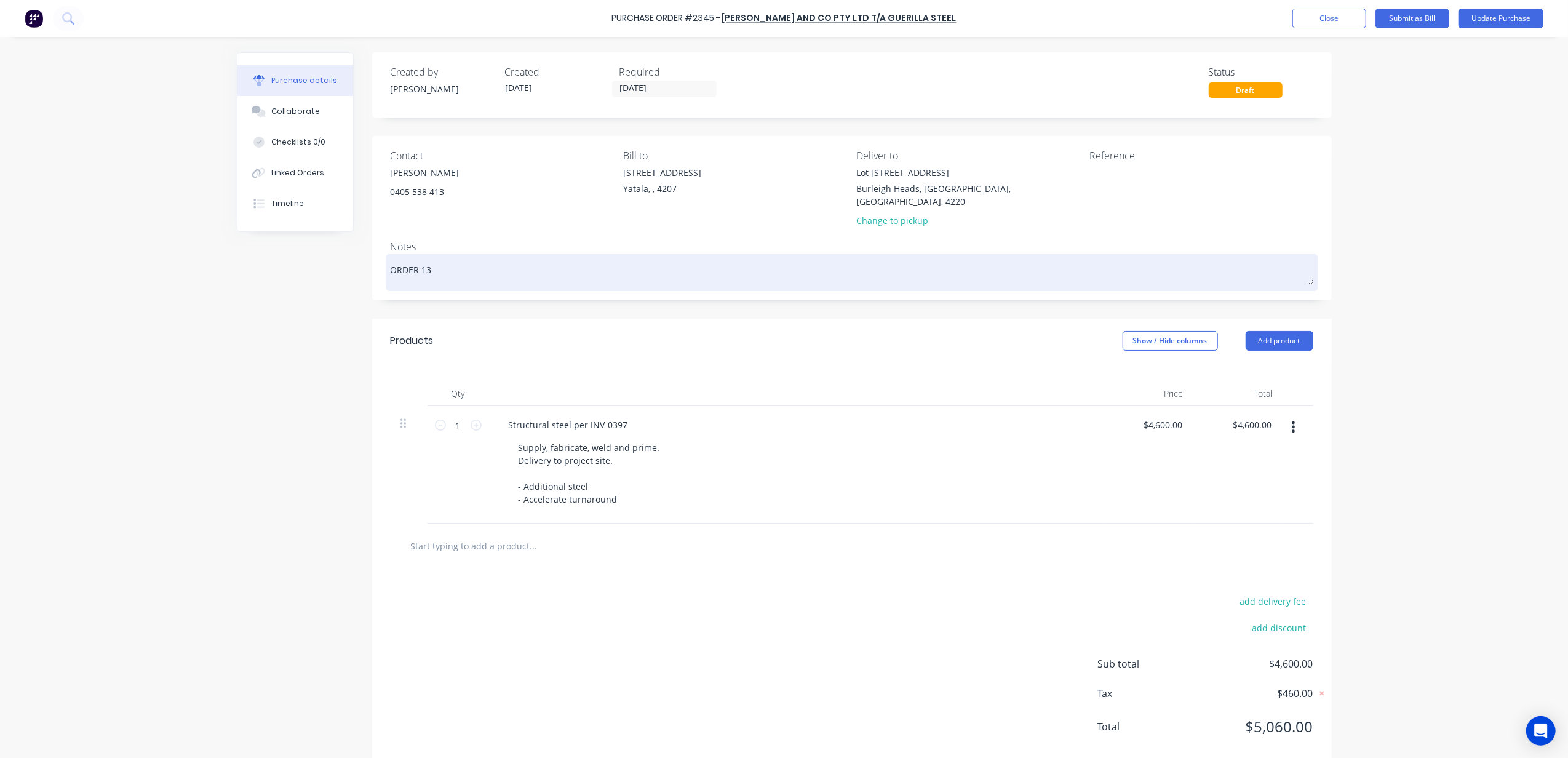
type textarea "ORDER 133"
type textarea "x"
type textarea "ORDER 133"
type textarea "x"
type textarea "ORDER 133 -"
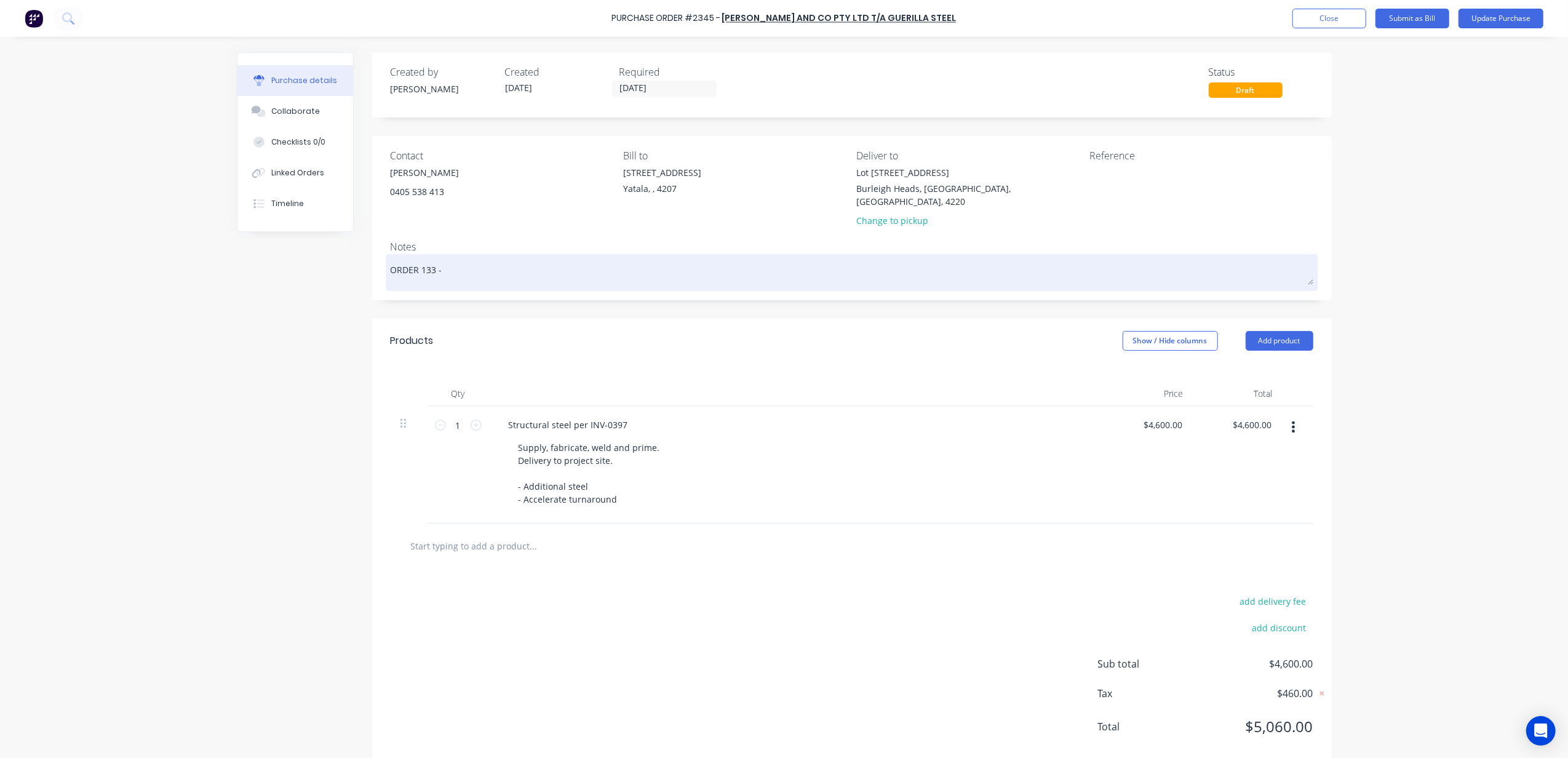
type textarea "x"
type textarea "ORDER 133 -"
type textarea "x"
type textarea "ORDER 133 - W"
type textarea "x"
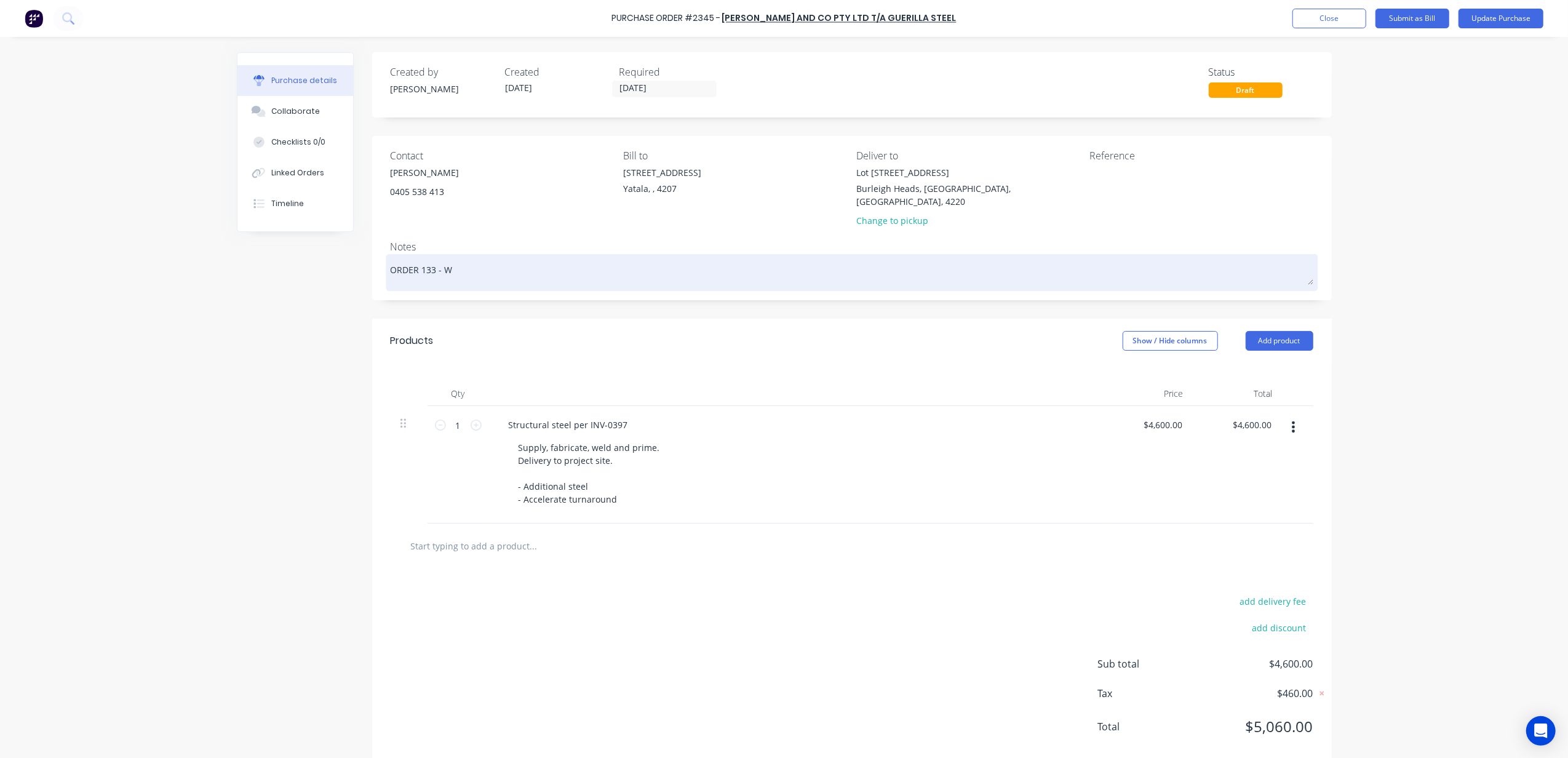
type textarea "ORDER 133 - We"
type textarea "x"
type textarea "ORDER 133 - Wes"
type textarea "x"
type textarea "ORDER 133 - Wesc"
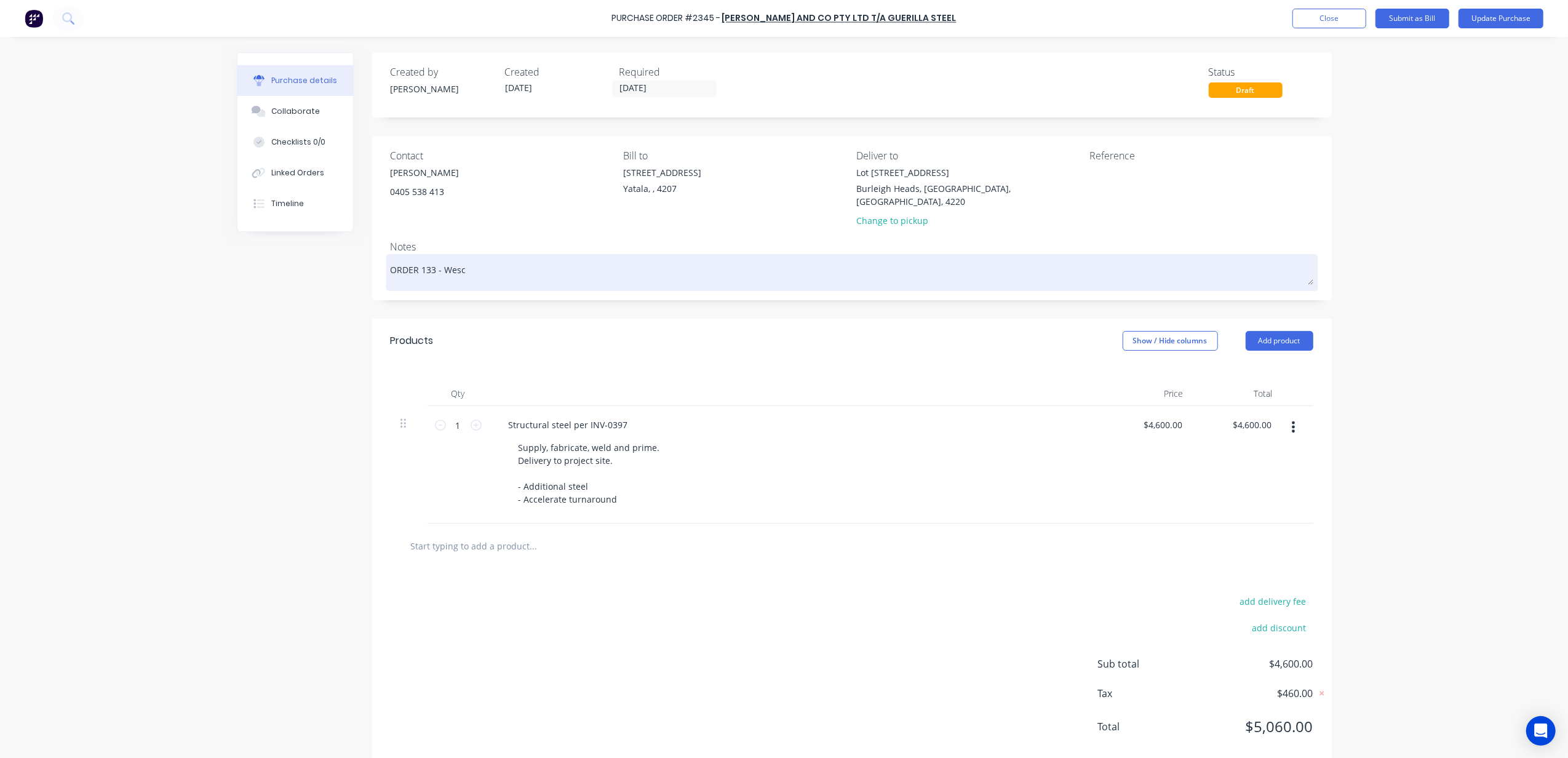
type textarea "x"
type textarea "ORDER 133 - Wesco"
type textarea "x"
type textarea "ORDER 133 - Wescot"
type textarea "x"
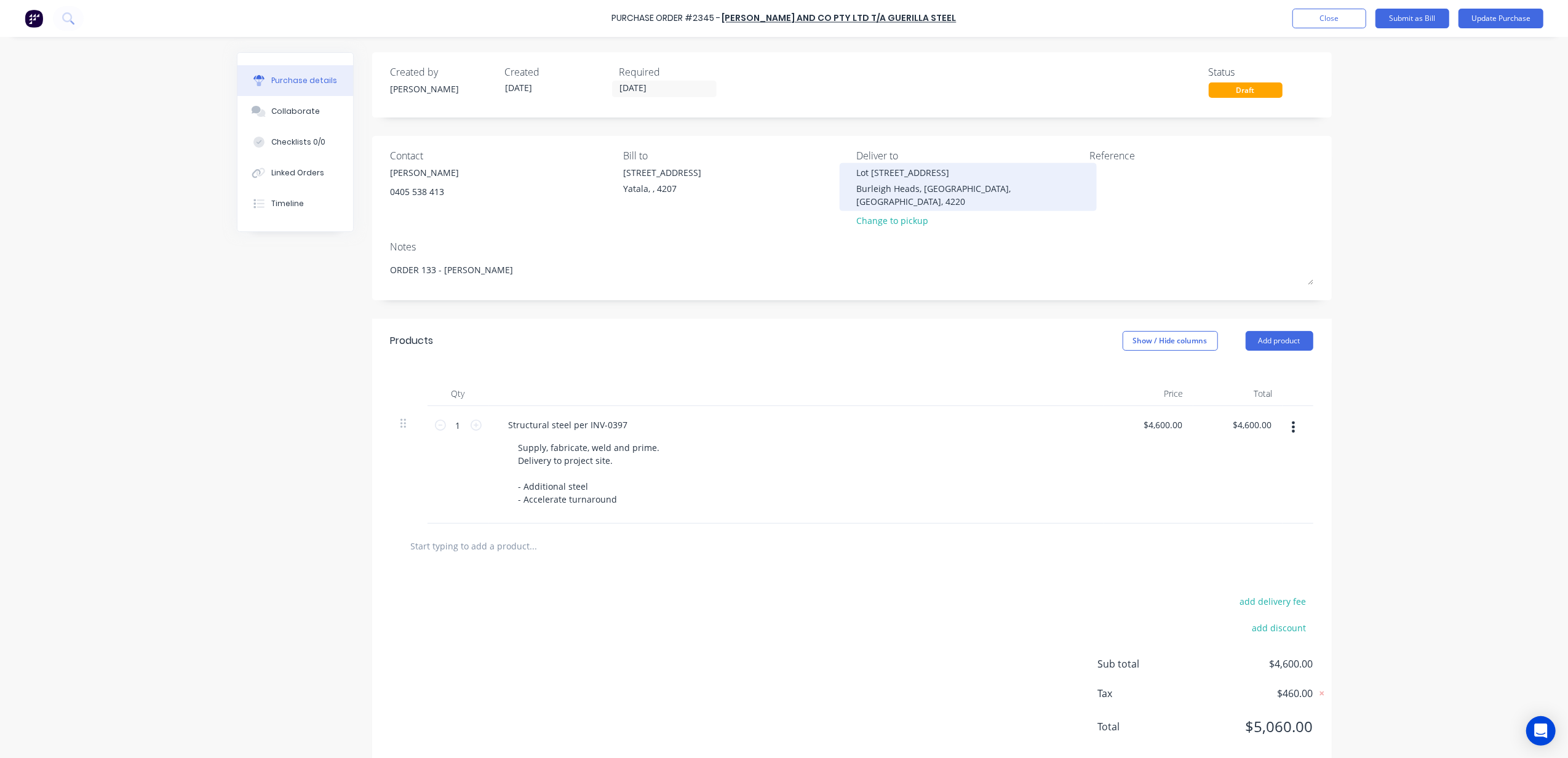
type textarea "ORDER 133 - Wescott"
type textarea "x"
type textarea "ORDER 133 - Wescott"
click at [906, 167] on div "Lot [STREET_ADDRESS]" at bounding box center [968, 172] width 224 height 13
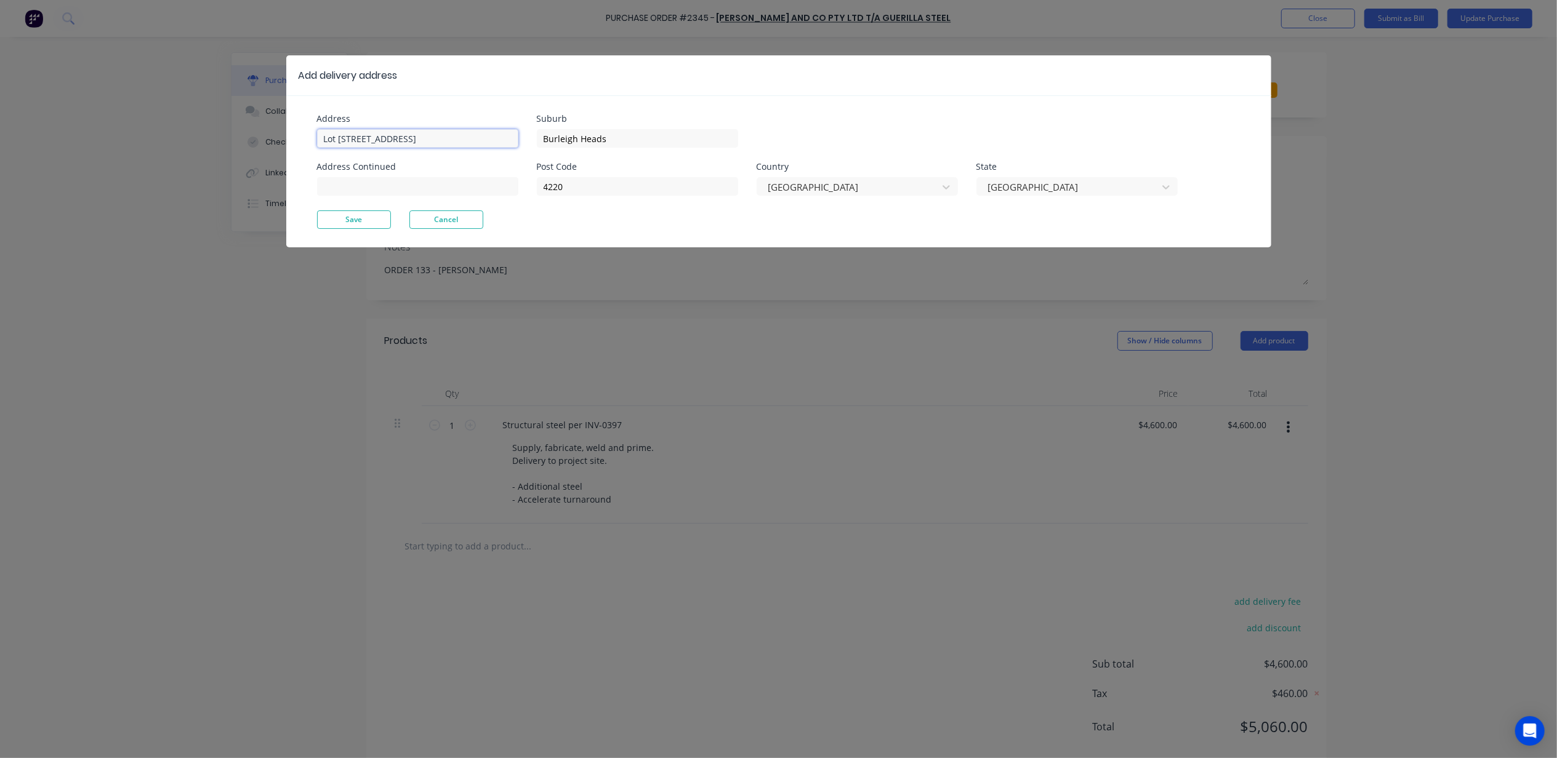
click at [401, 141] on input "Lot [STREET_ADDRESS]" at bounding box center [417, 138] width 201 height 18
type textarea "x"
type input "Lot 15 The Point Cct"
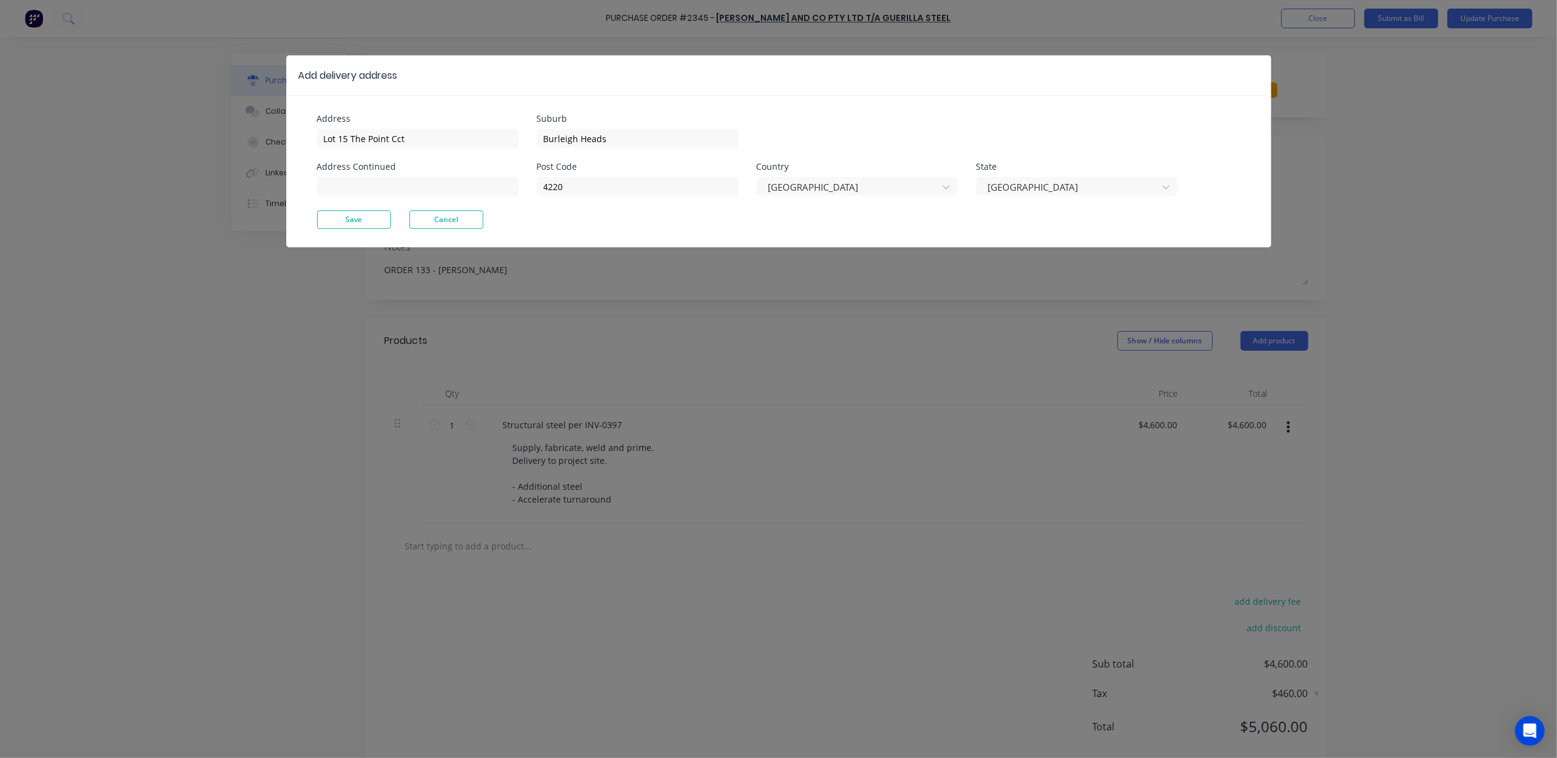
click at [634, 127] on div "Burleigh Heads" at bounding box center [637, 137] width 201 height 22
click at [622, 139] on input "Burleigh Heads" at bounding box center [637, 138] width 201 height 18
type textarea "x"
click at [621, 139] on input "Burleigh Heads" at bounding box center [637, 138] width 201 height 18
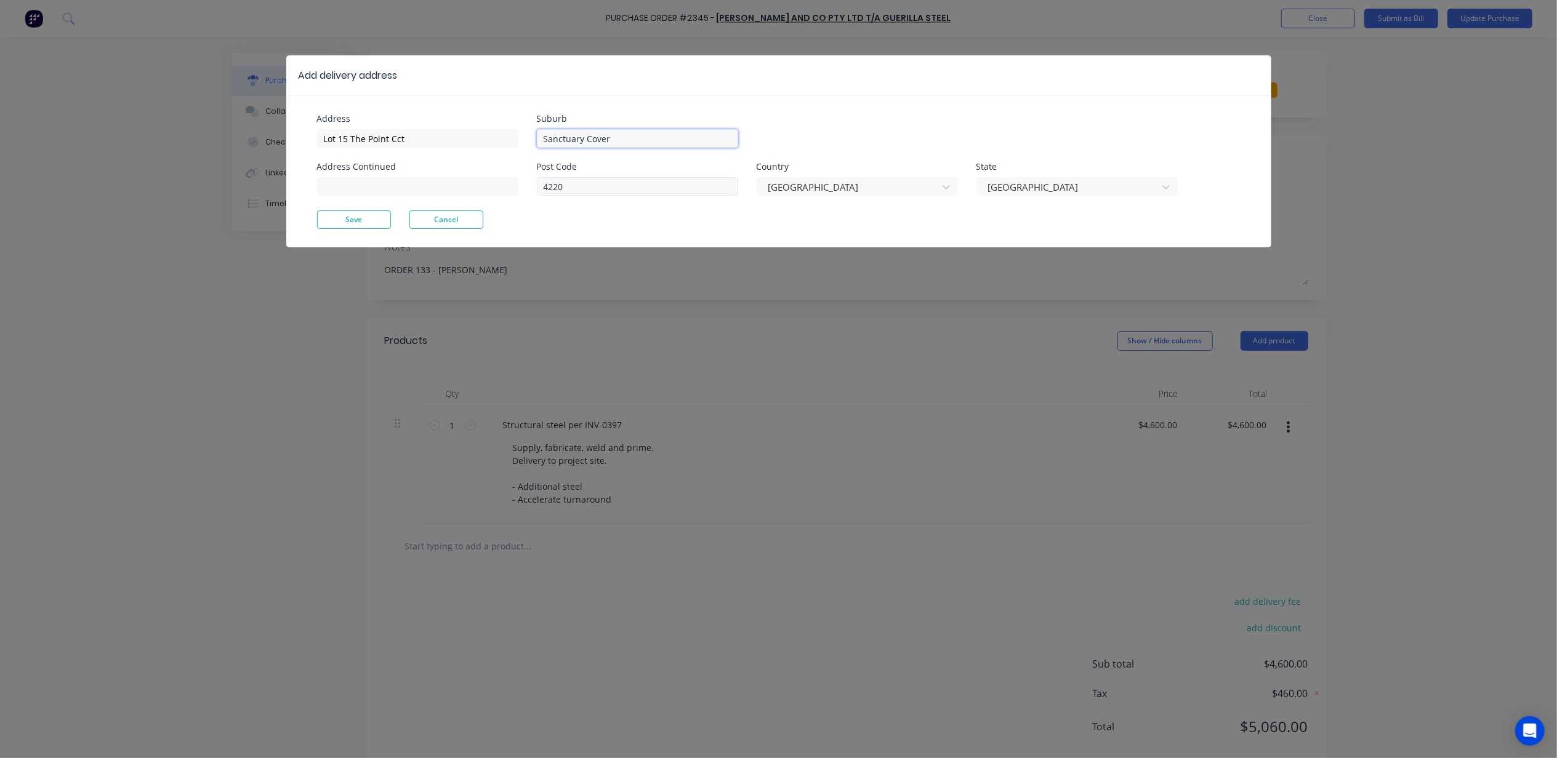
type input "Sanctuary Cover"
type textarea "x"
drag, startPoint x: 577, startPoint y: 185, endPoint x: 506, endPoint y: 187, distance: 71.4
click at [506, 187] on div "Address Lot 15 The Point Cct Address Continued Suburb Sanctuary Cover Post Code…" at bounding box center [548, 162] width 462 height 96
type input "4212"
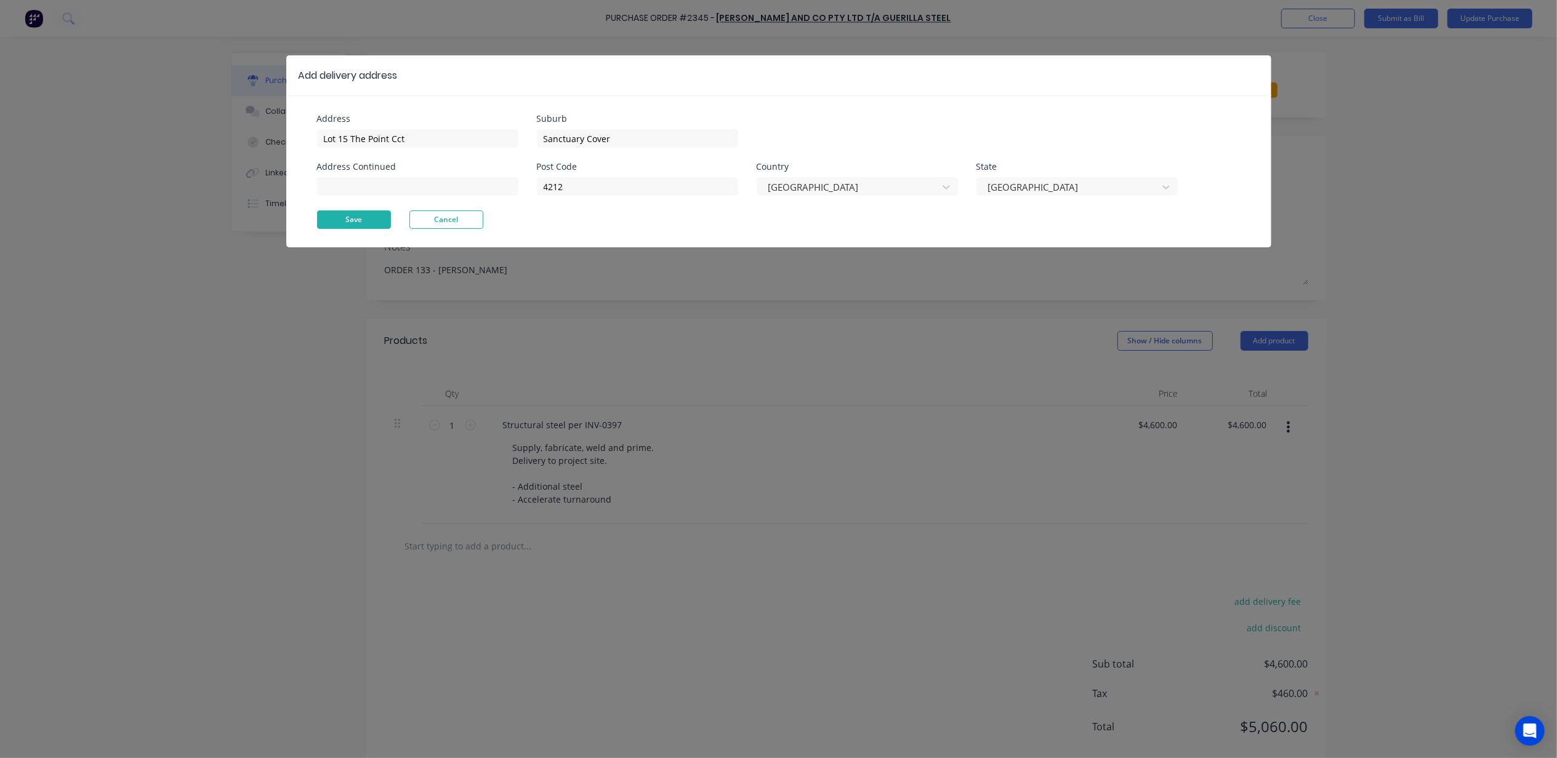
click at [331, 215] on button "Save" at bounding box center [354, 219] width 74 height 18
type textarea "x"
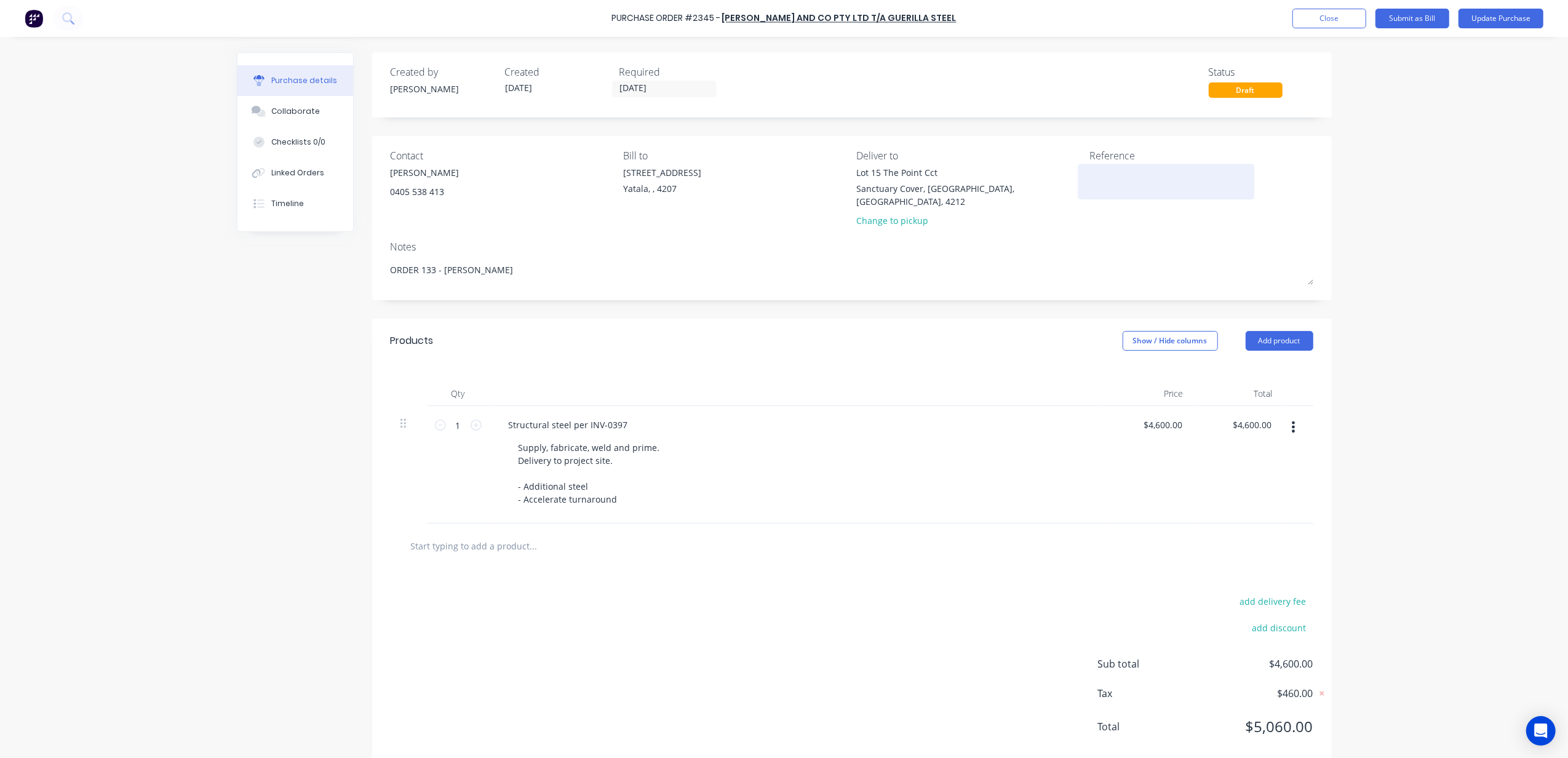
click at [1112, 171] on textarea at bounding box center [1166, 180] width 154 height 28
type textarea "ORDER 133 Wescott Structural Steel"
type textarea "x"
type textarea "ORDER 133 Wescott Structural Steel"
click at [596, 416] on div "Structural steel per INV-0397" at bounding box center [568, 425] width 139 height 18
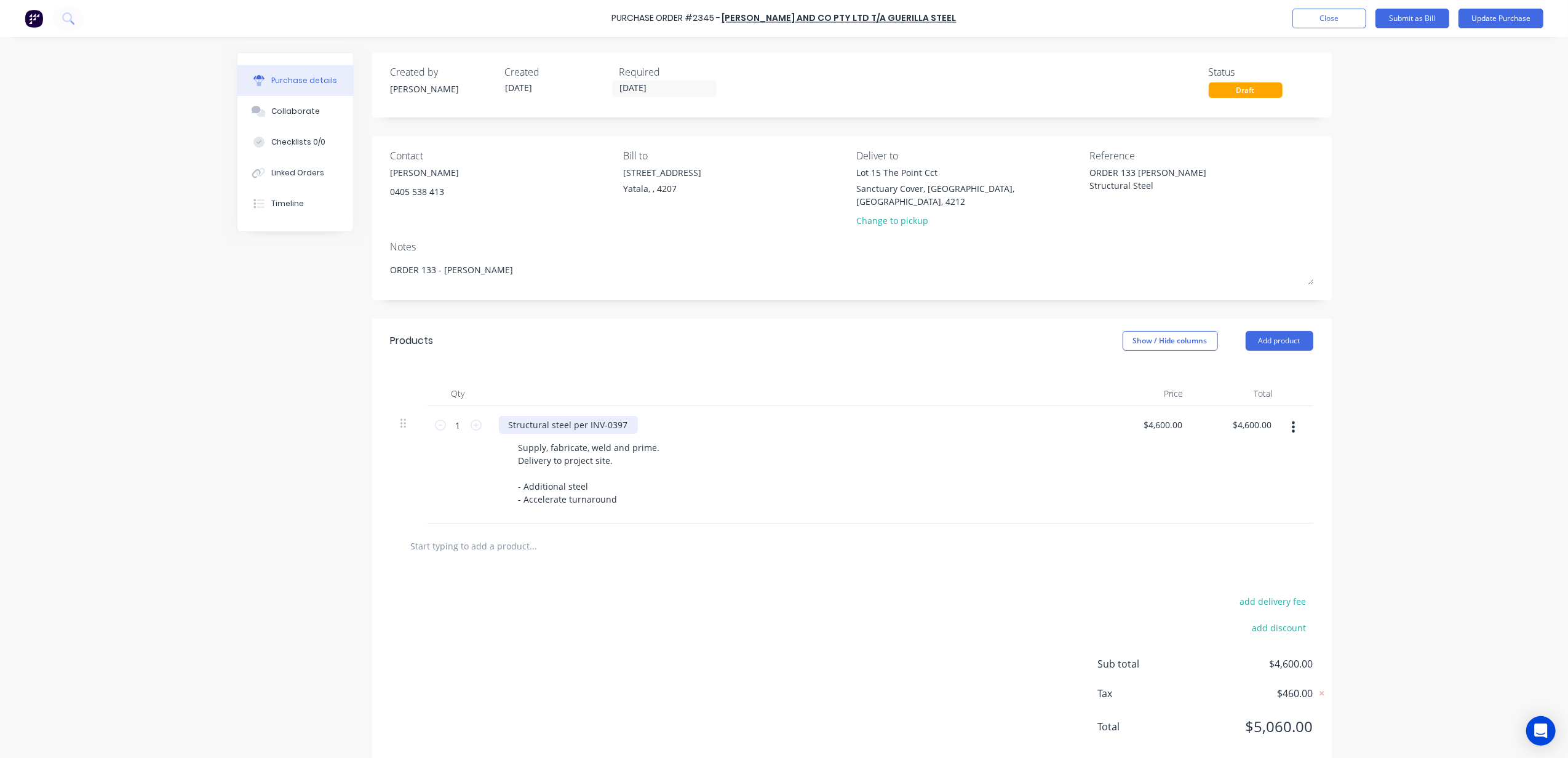
type textarea "x"
drag, startPoint x: 582, startPoint y: 412, endPoint x: 657, endPoint y: 424, distance: 76.0
click at [657, 424] on div "Structural steel per INV-0397 Supply, fabricate, weld and prime. Delivery to pr…" at bounding box center [795, 465] width 615 height 118
click at [575, 427] on div "Structural steel Supply, fabricate, weld and prime. Delivery to project site. -…" at bounding box center [795, 465] width 615 height 118
click at [608, 461] on div "Supply, fabricate, weld and prime. Delivery to project site. - Additional steel…" at bounding box center [589, 474] width 161 height 70
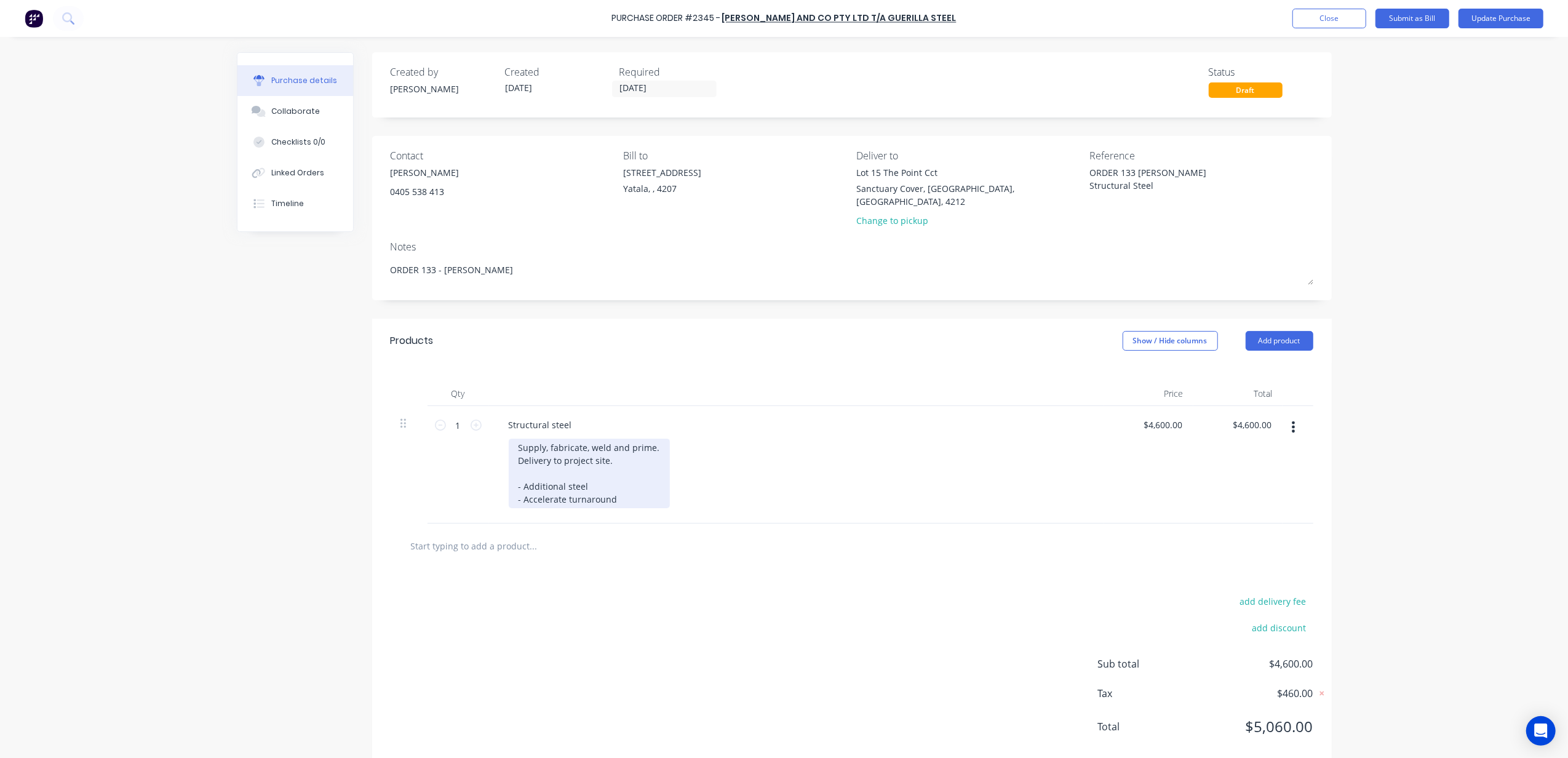
type textarea "x"
drag, startPoint x: 539, startPoint y: 485, endPoint x: 500, endPoint y: 468, distance: 42.5
click at [500, 468] on div "Structural steel Supply, fabricate, weld and prime. Delivery to project site. -…" at bounding box center [795, 465] width 615 height 118
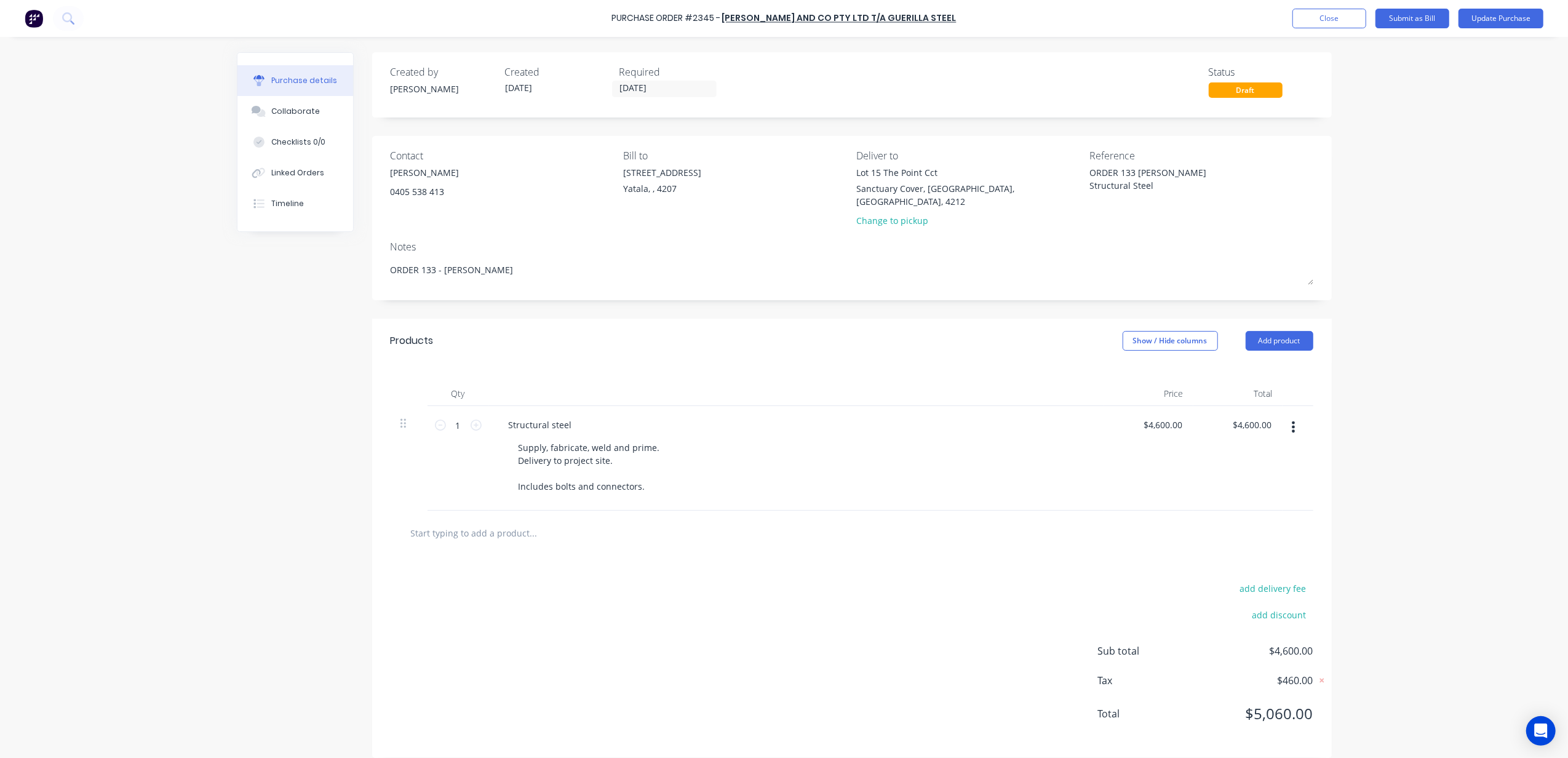
click at [190, 486] on div "Purchase Order #2345 - Morgan, Julia and Co Pty Ltd t/a Guerilla Steel Add prod…" at bounding box center [784, 379] width 1568 height 758
drag, startPoint x: 1544, startPoint y: 427, endPoint x: 1203, endPoint y: 441, distance: 341.3
click at [1534, 427] on div "Purchase Order #2345 - Morgan, Julia and Co Pty Ltd t/a Guerilla Steel Add prod…" at bounding box center [784, 379] width 1568 height 758
type textarea "x"
type input "4600.00"
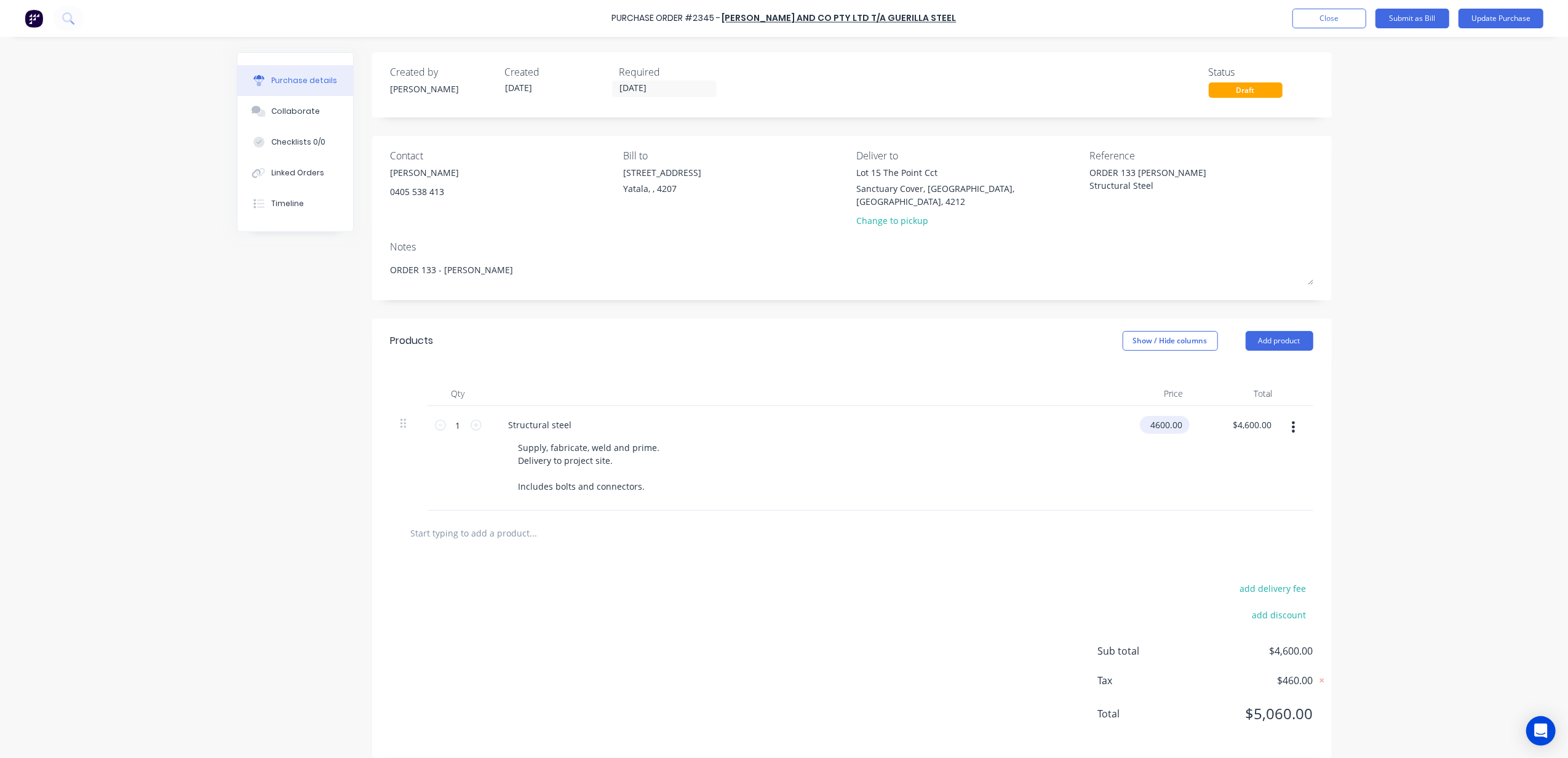
click at [1159, 416] on input "4600.00" at bounding box center [1161, 425] width 45 height 18
click at [1162, 416] on input "4600.00" at bounding box center [1165, 425] width 38 height 18
type textarea "x"
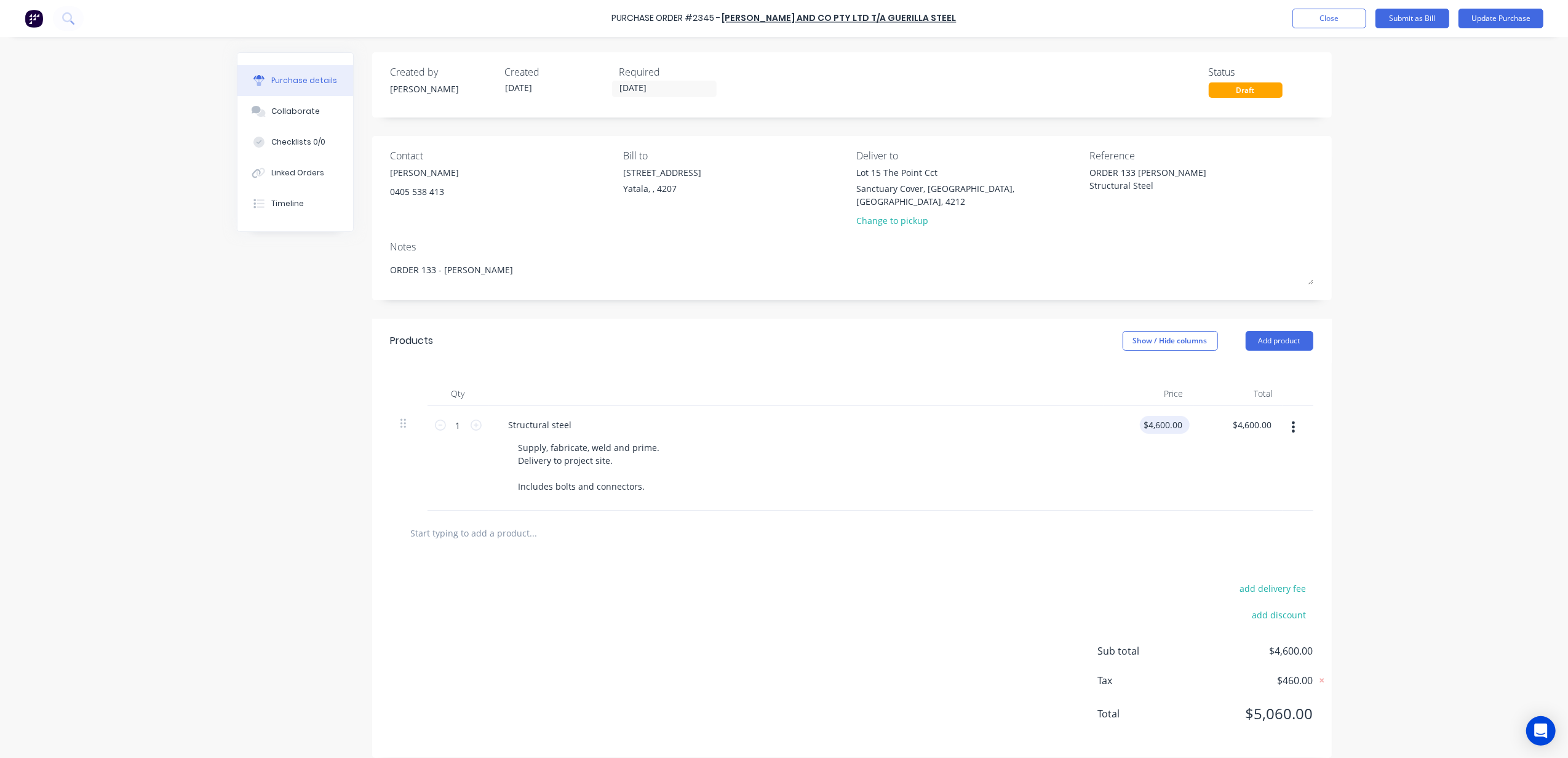
type input "4600.00"
click at [1168, 416] on input "4600.00" at bounding box center [1161, 425] width 45 height 18
click at [1150, 416] on input "4600.00" at bounding box center [1165, 425] width 38 height 18
type textarea "x"
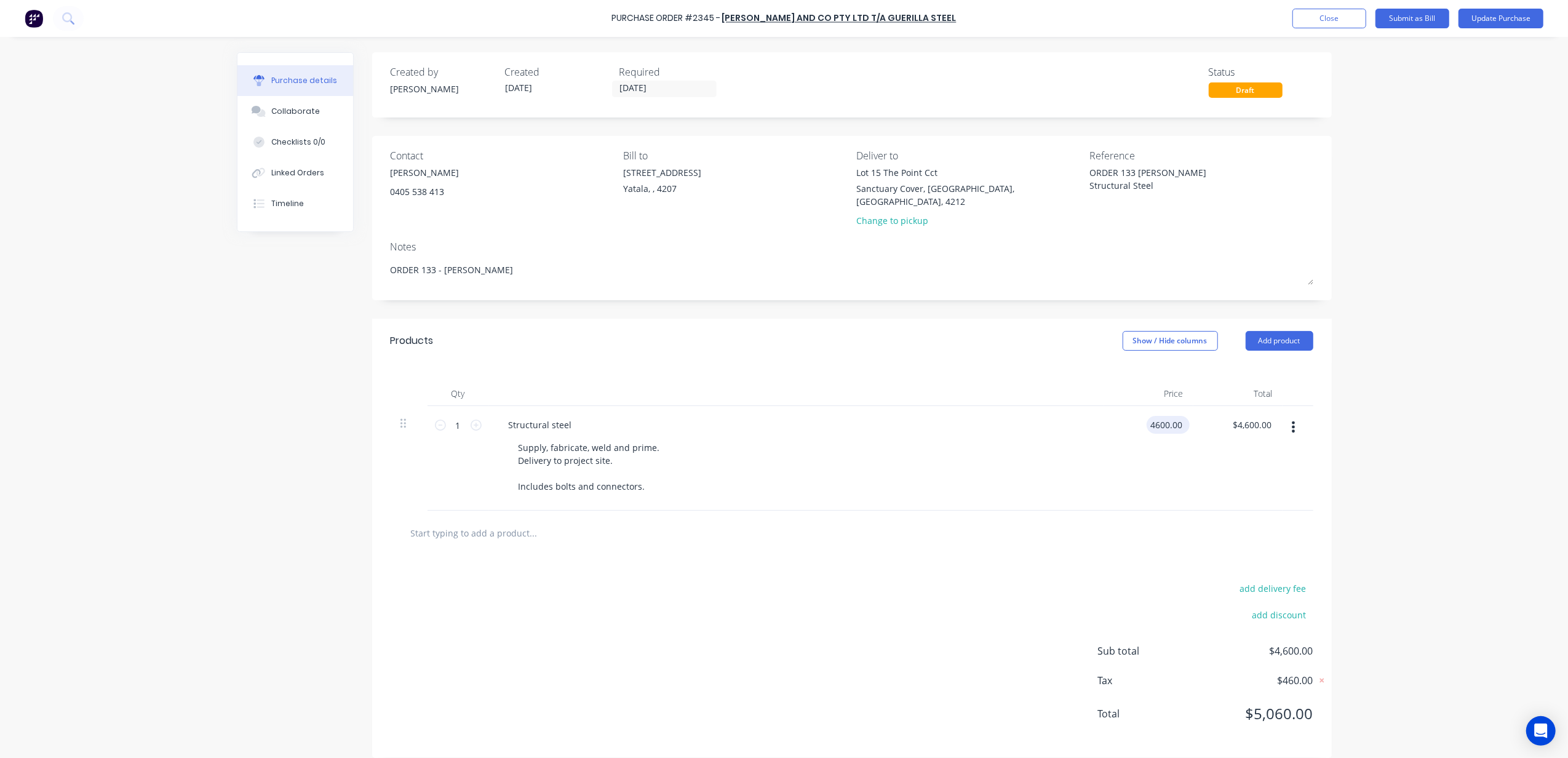
click at [1150, 416] on input "4600.00" at bounding box center [1165, 425] width 38 height 18
type input "5019.35"
type textarea "x"
type input "$5,019.35"
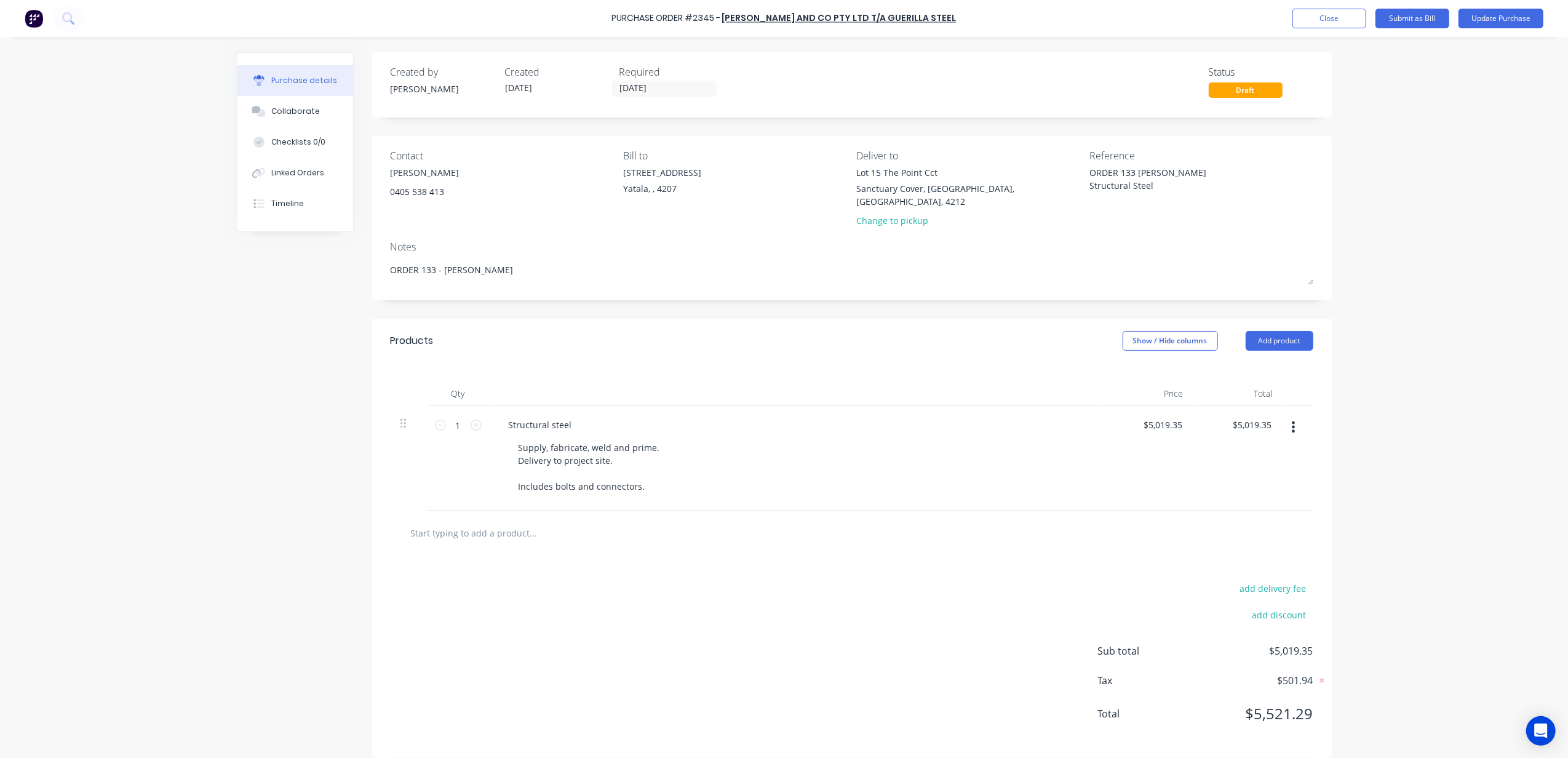
click at [1519, 375] on div "Purchase Order #2345 - Morgan, Julia and Co Pty Ltd t/a Guerilla Steel Add prod…" at bounding box center [784, 379] width 1568 height 758
click at [1390, 298] on div "Purchase Order #2345 - Morgan, Julia and Co Pty Ltd t/a Guerilla Steel Add prod…" at bounding box center [784, 379] width 1568 height 758
click at [1415, 392] on div "Purchase Order #2345 - Morgan, Julia and Co Pty Ltd t/a Guerilla Steel Add prod…" at bounding box center [784, 379] width 1568 height 758
drag, startPoint x: 1430, startPoint y: 341, endPoint x: 1432, endPoint y: 315, distance: 26.1
click at [1430, 339] on div "Purchase Order #2345 - Morgan, Julia and Co Pty Ltd t/a Guerilla Steel Add prod…" at bounding box center [784, 379] width 1568 height 758
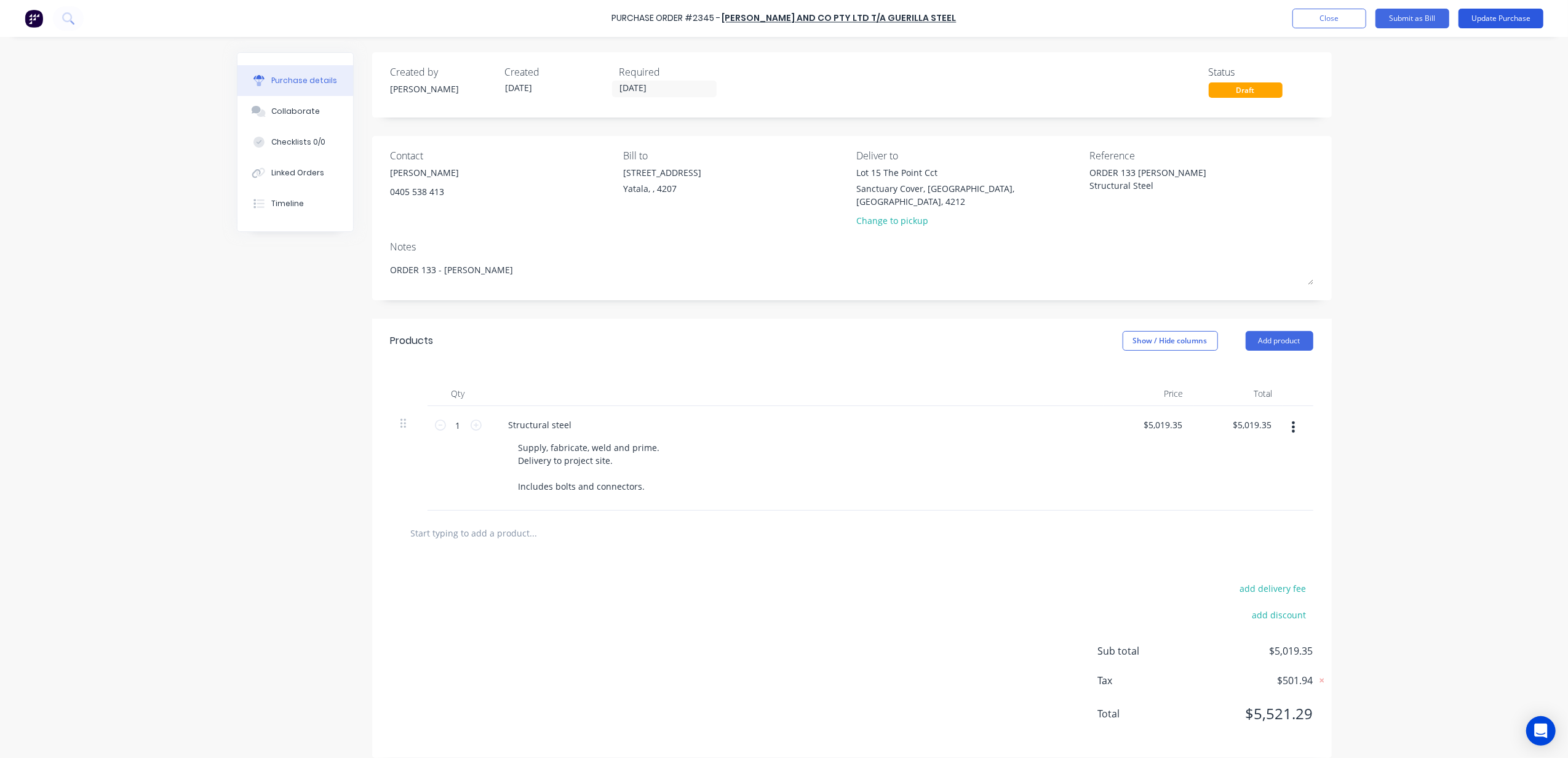
click at [1487, 20] on button "Update Purchase" at bounding box center [1500, 19] width 85 height 20
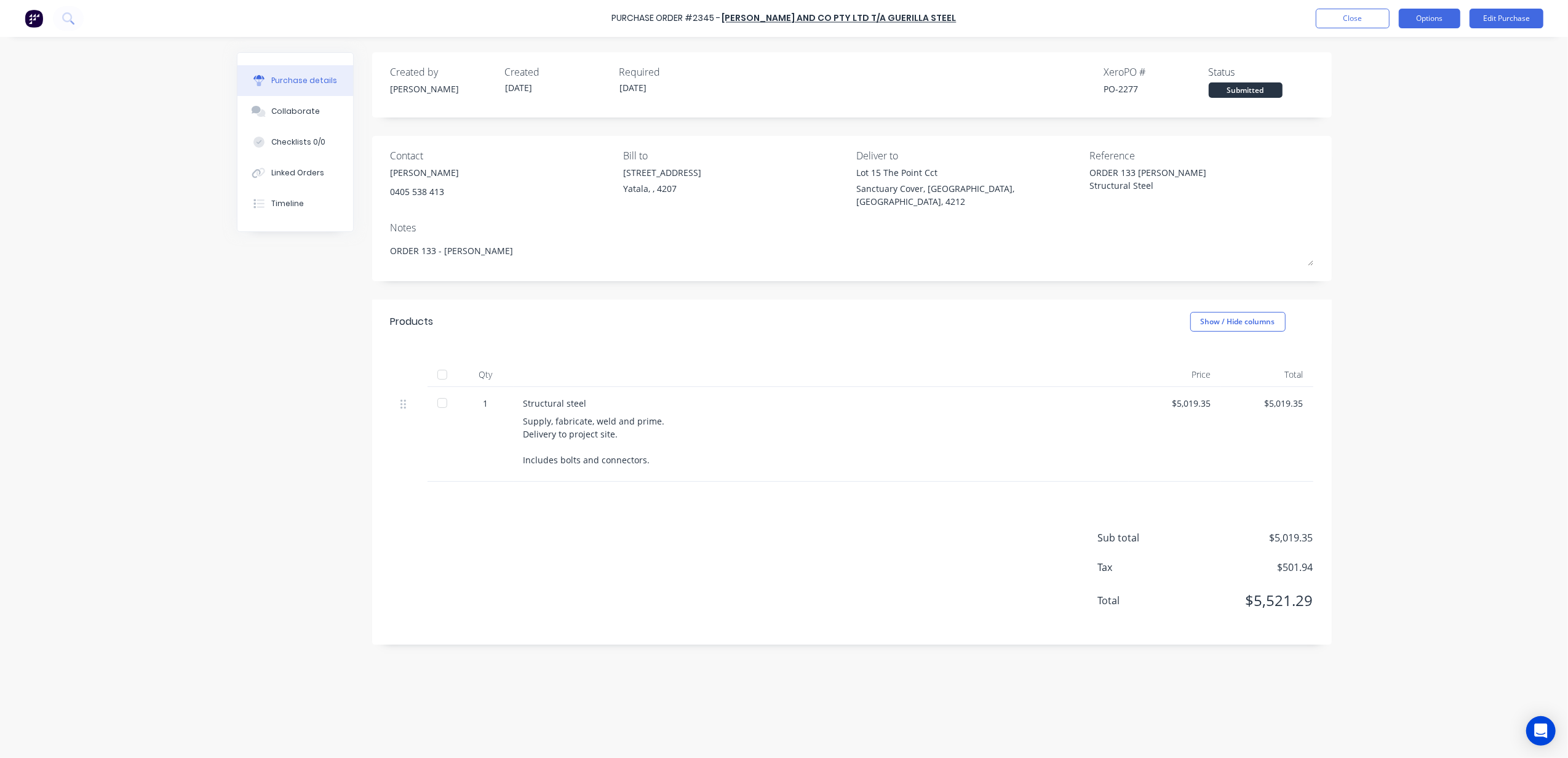
click at [1451, 20] on button "Options" at bounding box center [1430, 19] width 62 height 20
click at [1408, 45] on div "Print / Email" at bounding box center [1401, 50] width 95 height 18
click at [1391, 79] on div "With pricing" at bounding box center [1401, 75] width 95 height 18
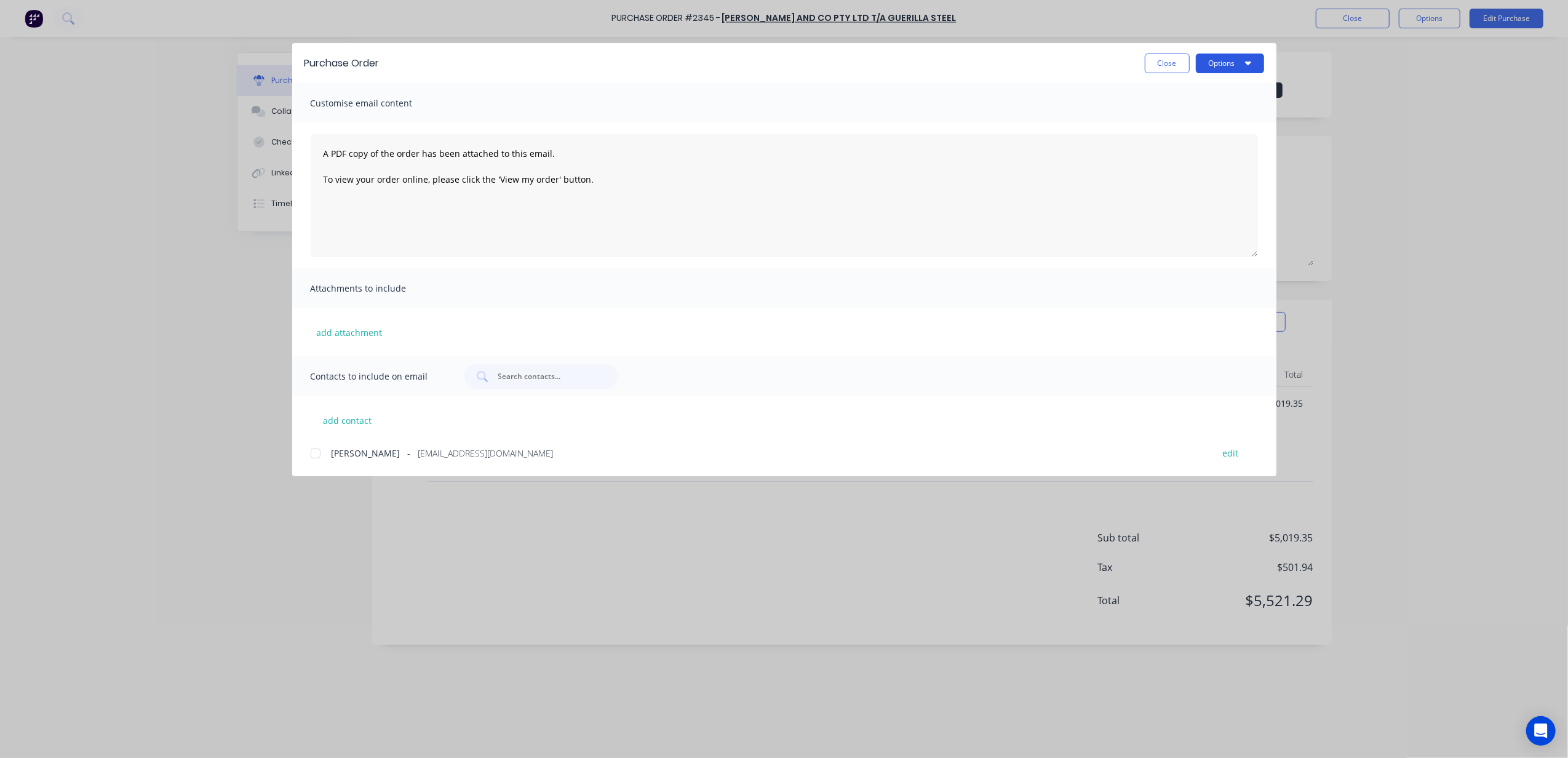
click at [1232, 58] on button "Options" at bounding box center [1229, 64] width 68 height 20
click at [1232, 114] on div "Print" at bounding box center [1205, 119] width 95 height 18
click at [1172, 67] on button "Close" at bounding box center [1166, 64] width 45 height 20
type textarea "x"
